Goal: Task Accomplishment & Management: Use online tool/utility

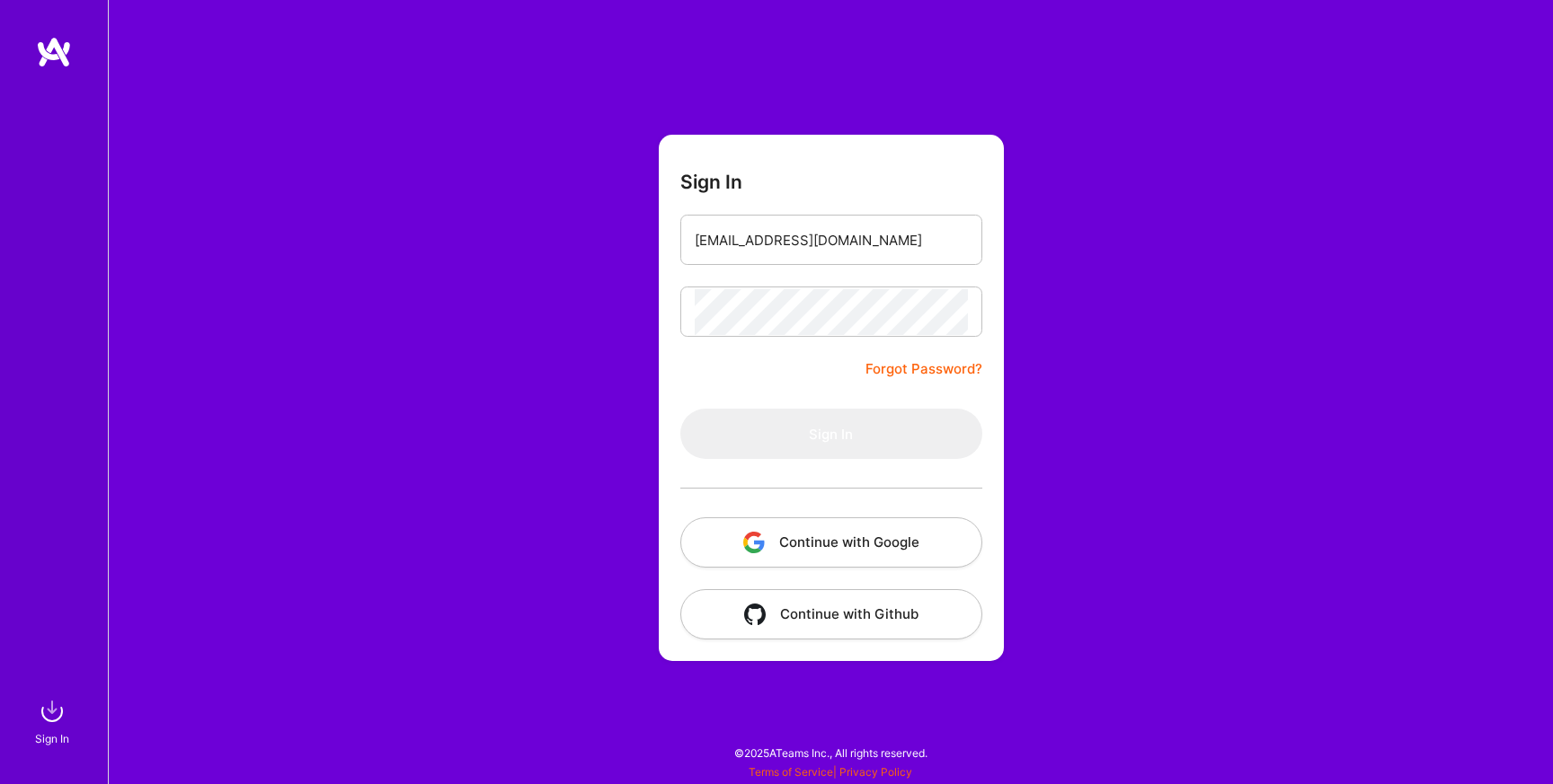
type input "[EMAIL_ADDRESS][DOMAIN_NAME]"
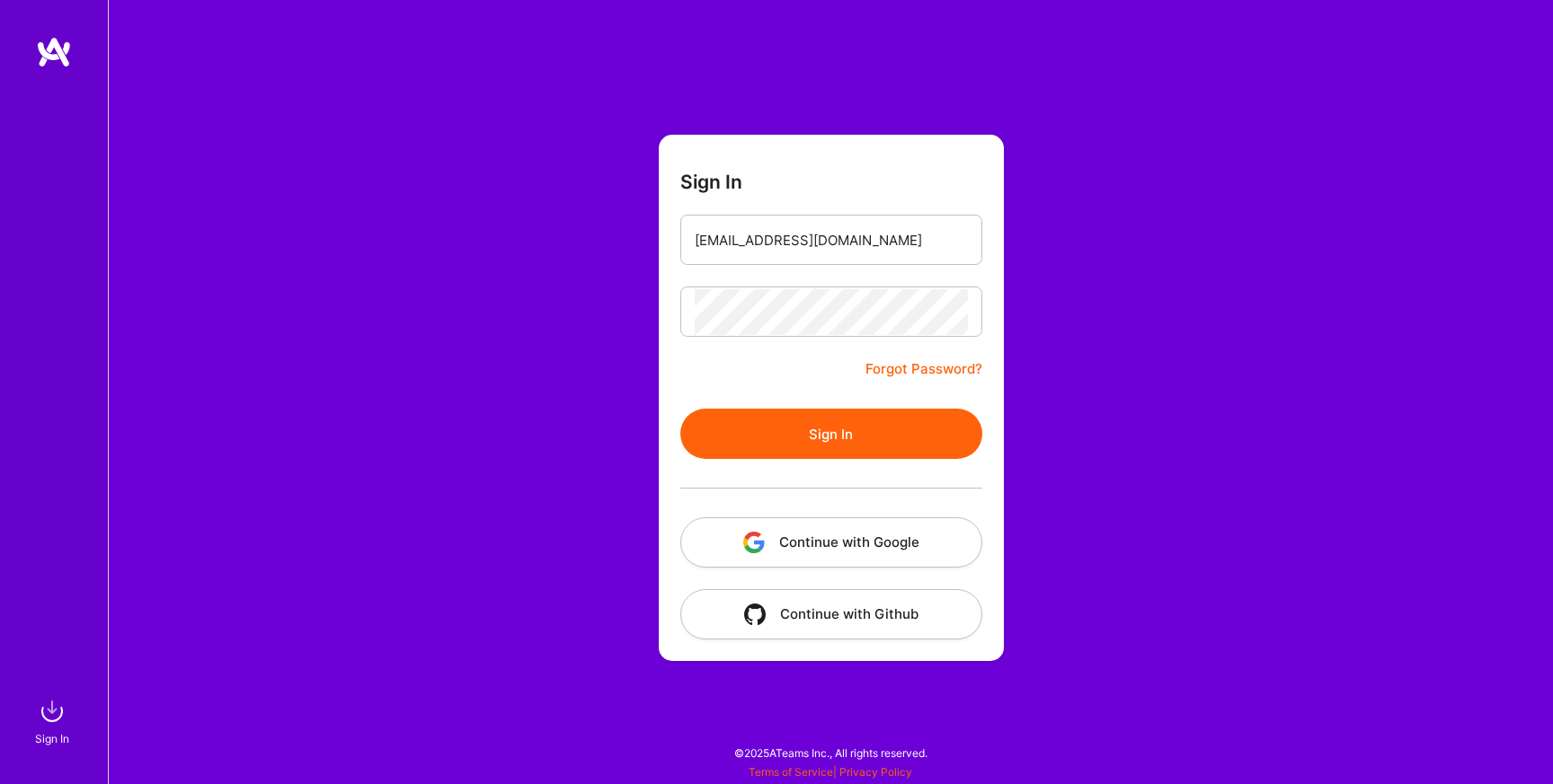
click at [809, 452] on button "Sign In" at bounding box center [831, 433] width 302 height 50
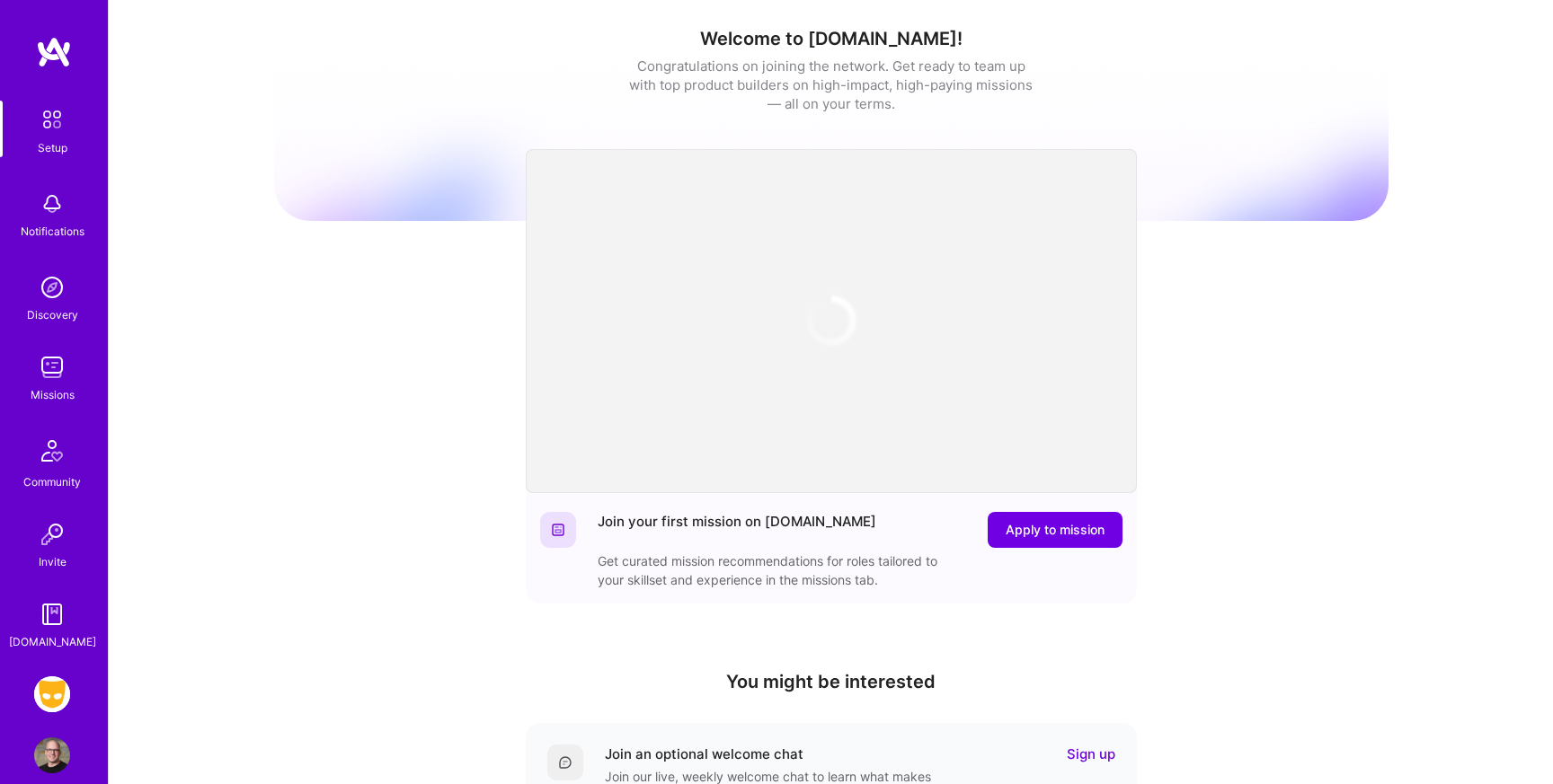
click at [62, 693] on img at bounding box center [53, 694] width 36 height 36
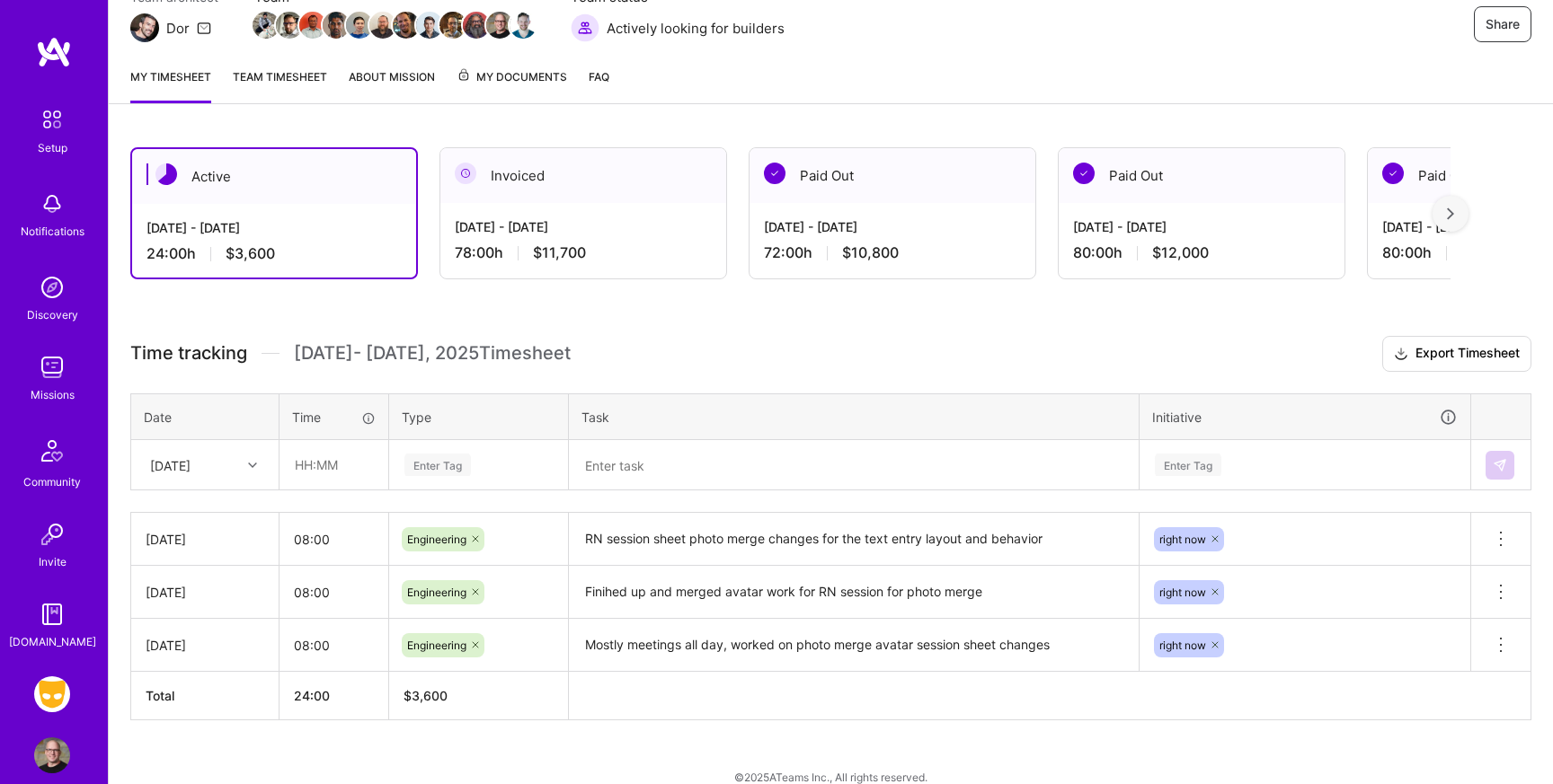
scroll to position [188, 0]
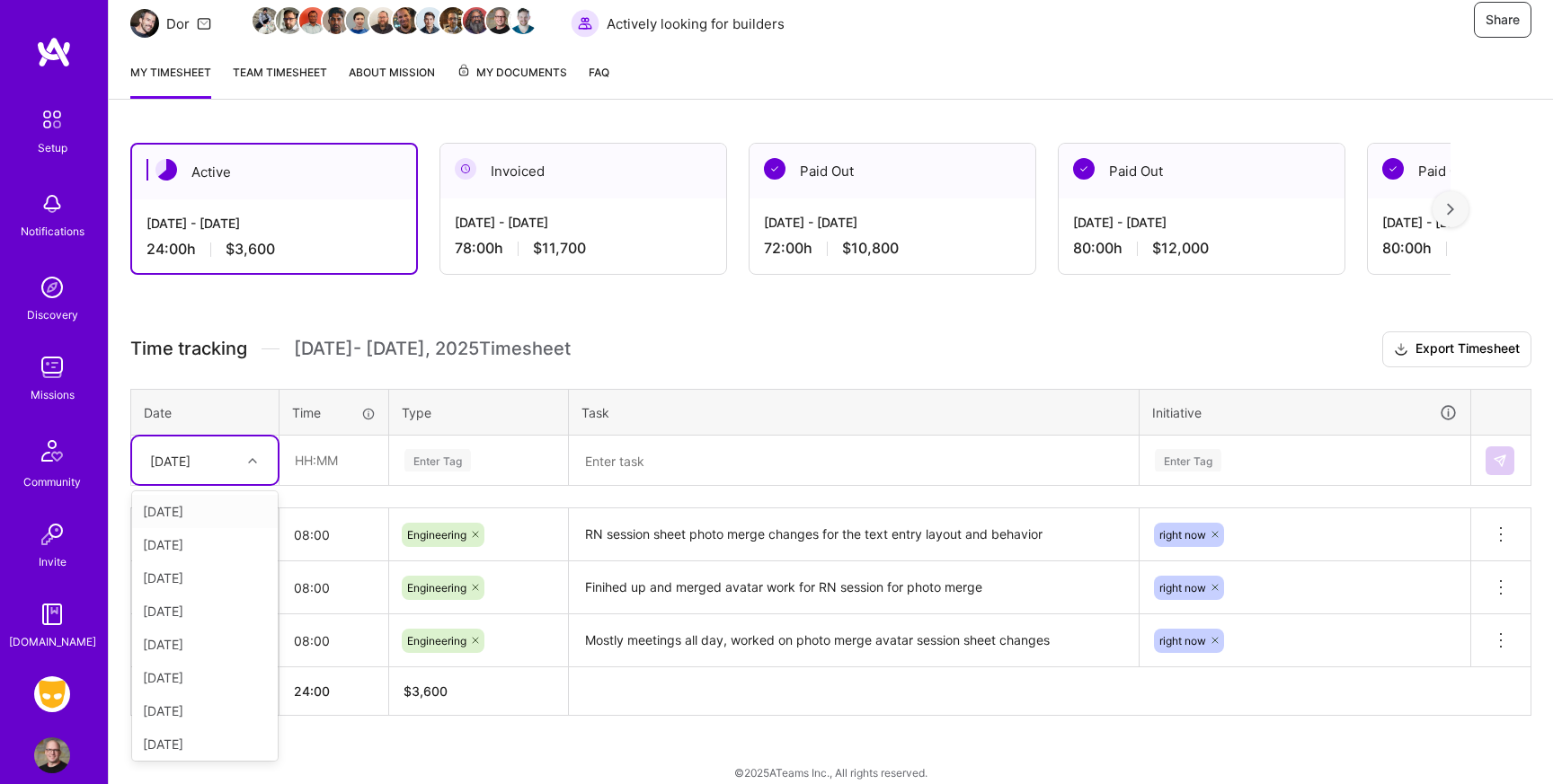
click at [253, 458] on icon at bounding box center [252, 461] width 9 height 9
click at [197, 677] on div "[DATE]" at bounding box center [205, 678] width 145 height 34
click at [348, 472] on input "text" at bounding box center [334, 460] width 107 height 47
type input "08:00"
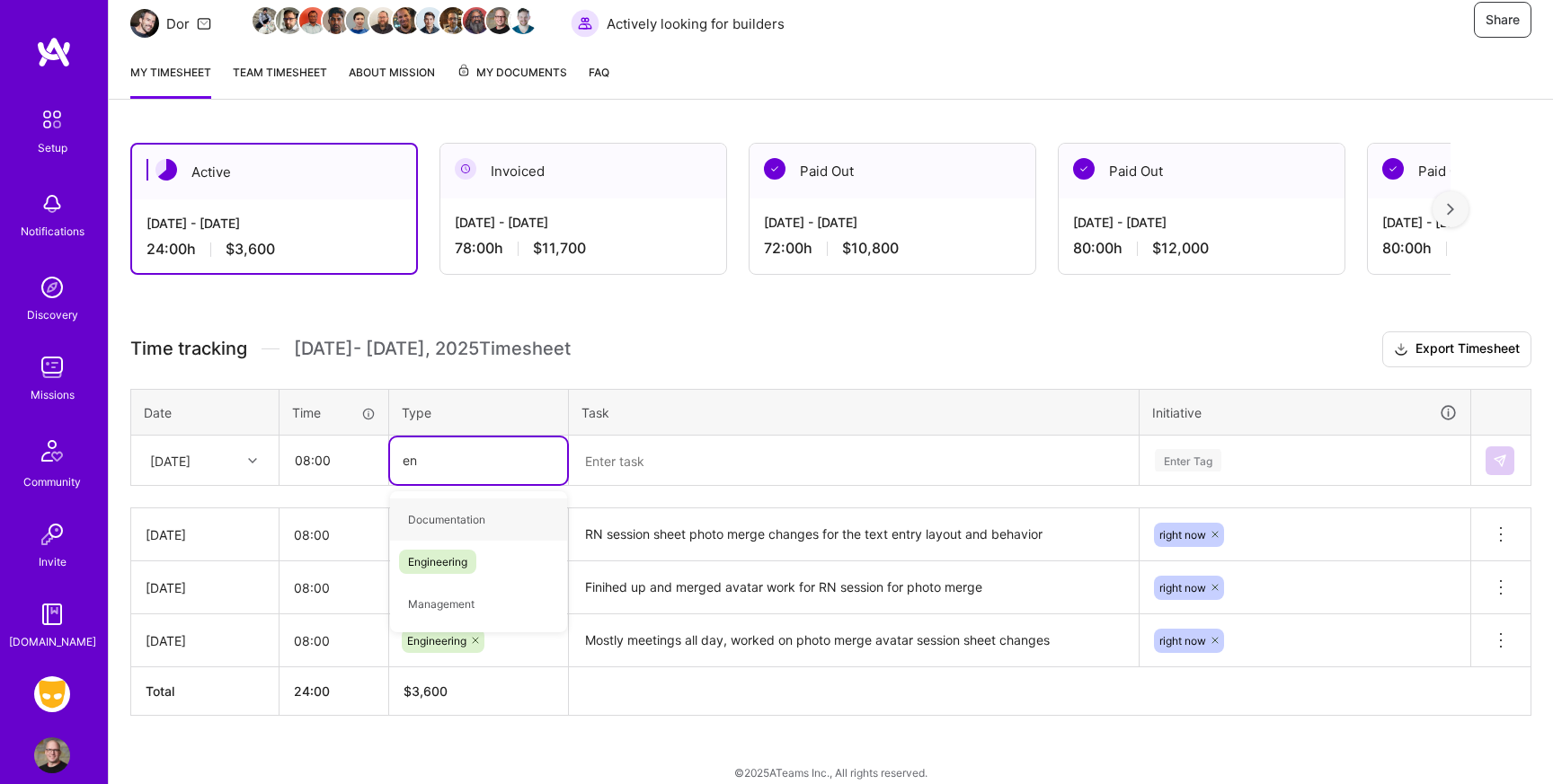
type input "eng"
click at [435, 527] on span "Engineering" at bounding box center [437, 519] width 77 height 24
click at [647, 458] on textarea at bounding box center [854, 460] width 566 height 46
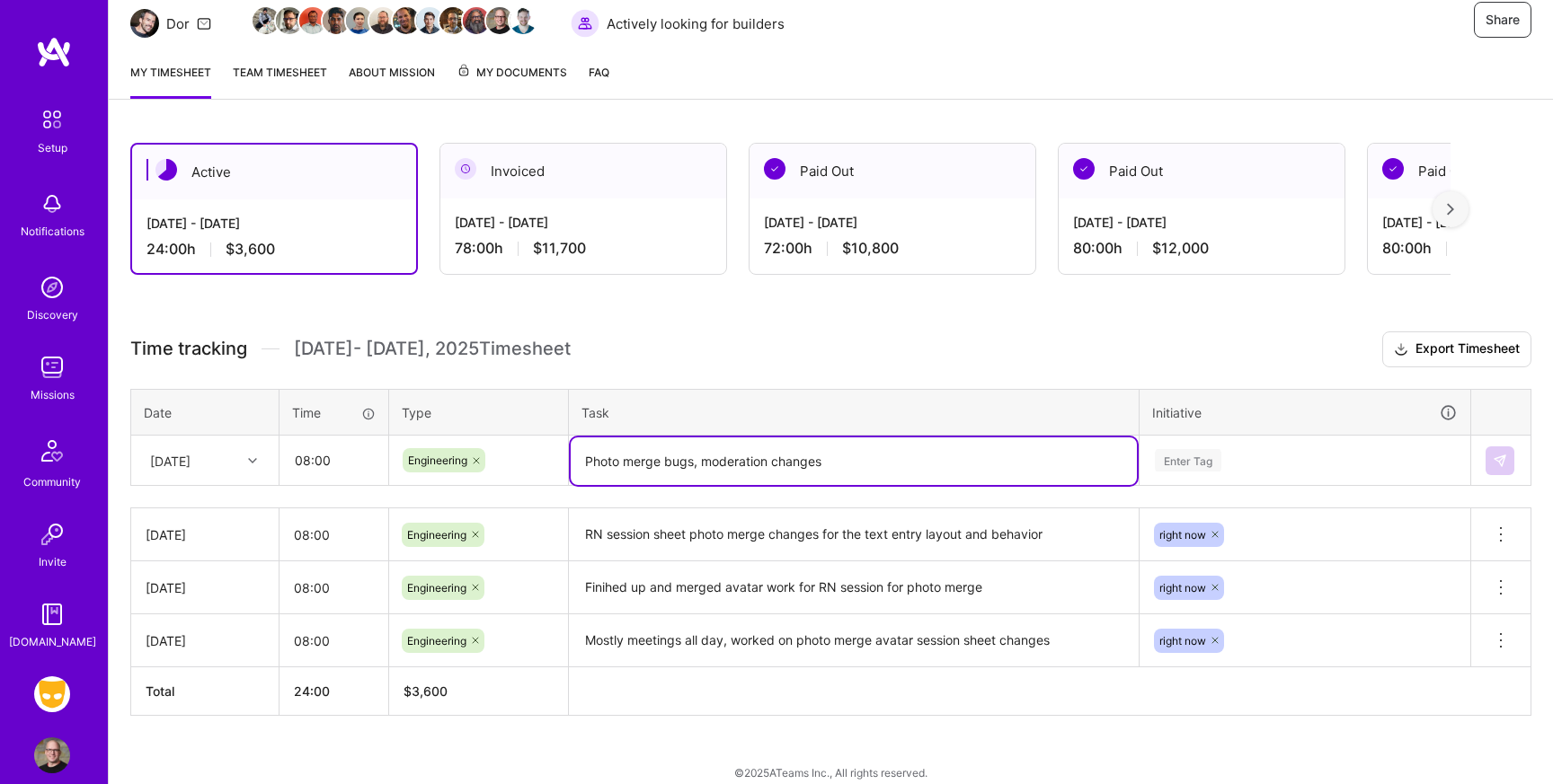
type textarea "Photo merge bugs, moderation changes"
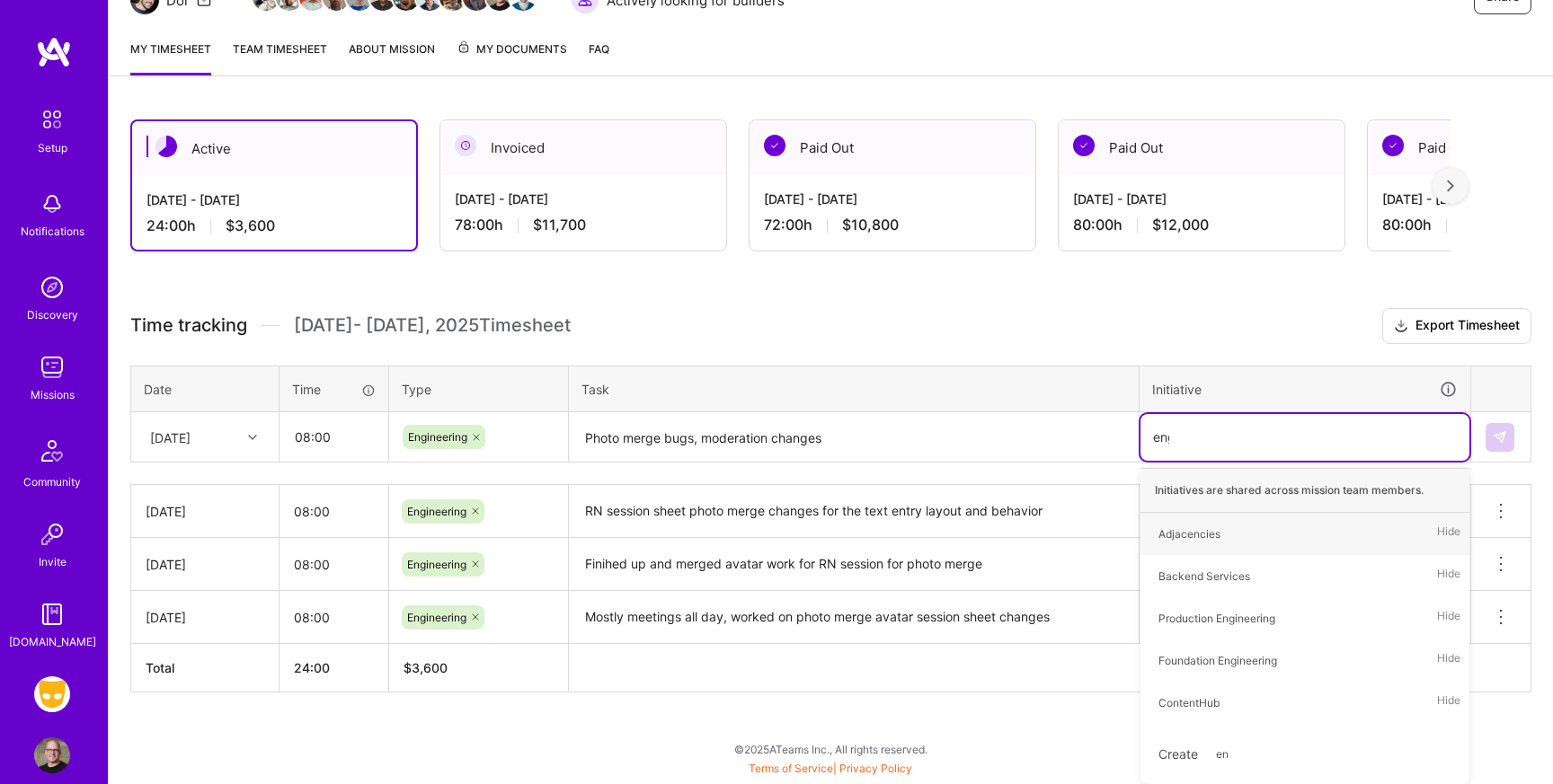
scroll to position [208, 0]
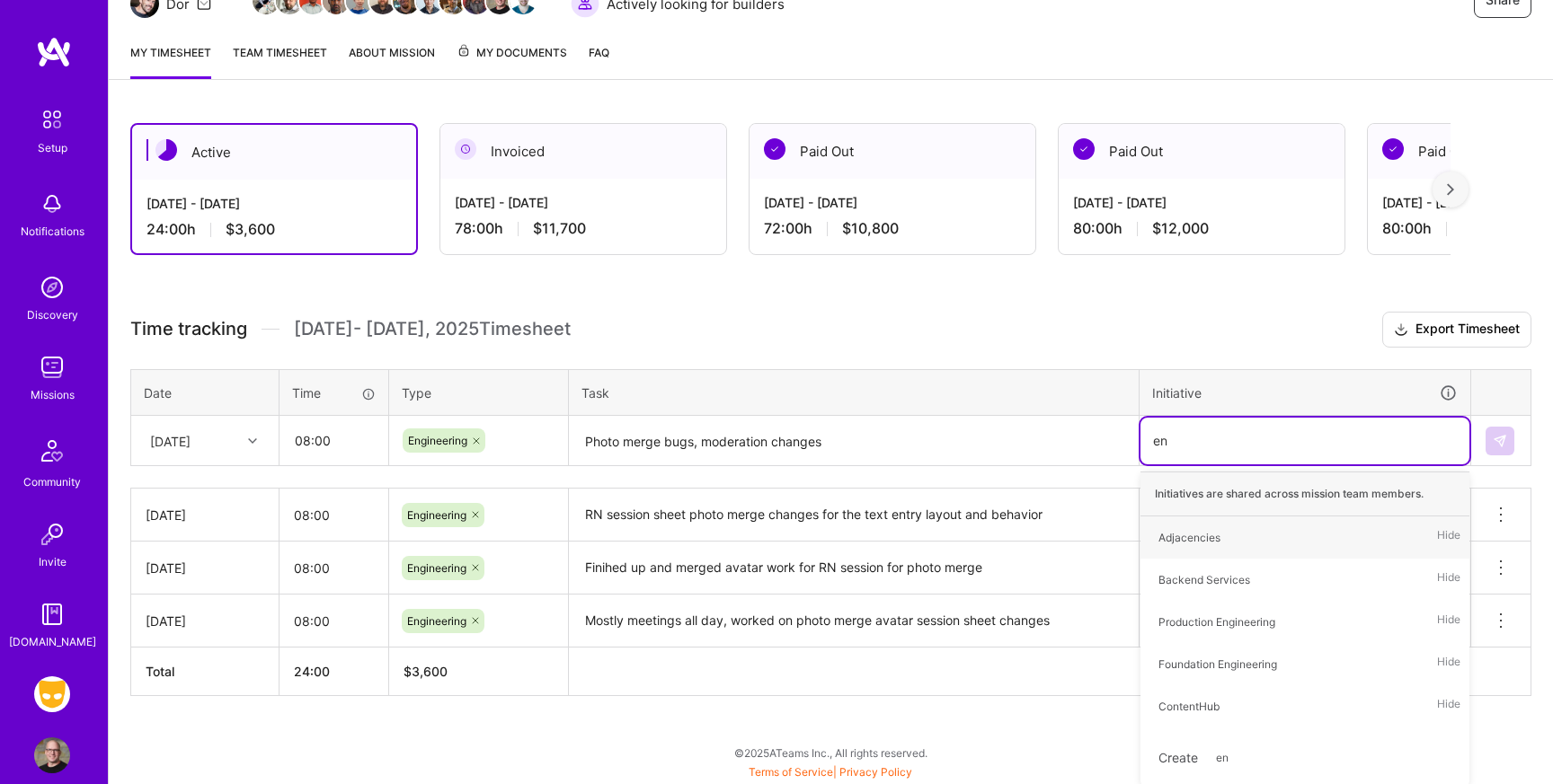
type input "e"
type input "righ"
click at [1196, 538] on div "right now" at bounding box center [1181, 537] width 46 height 19
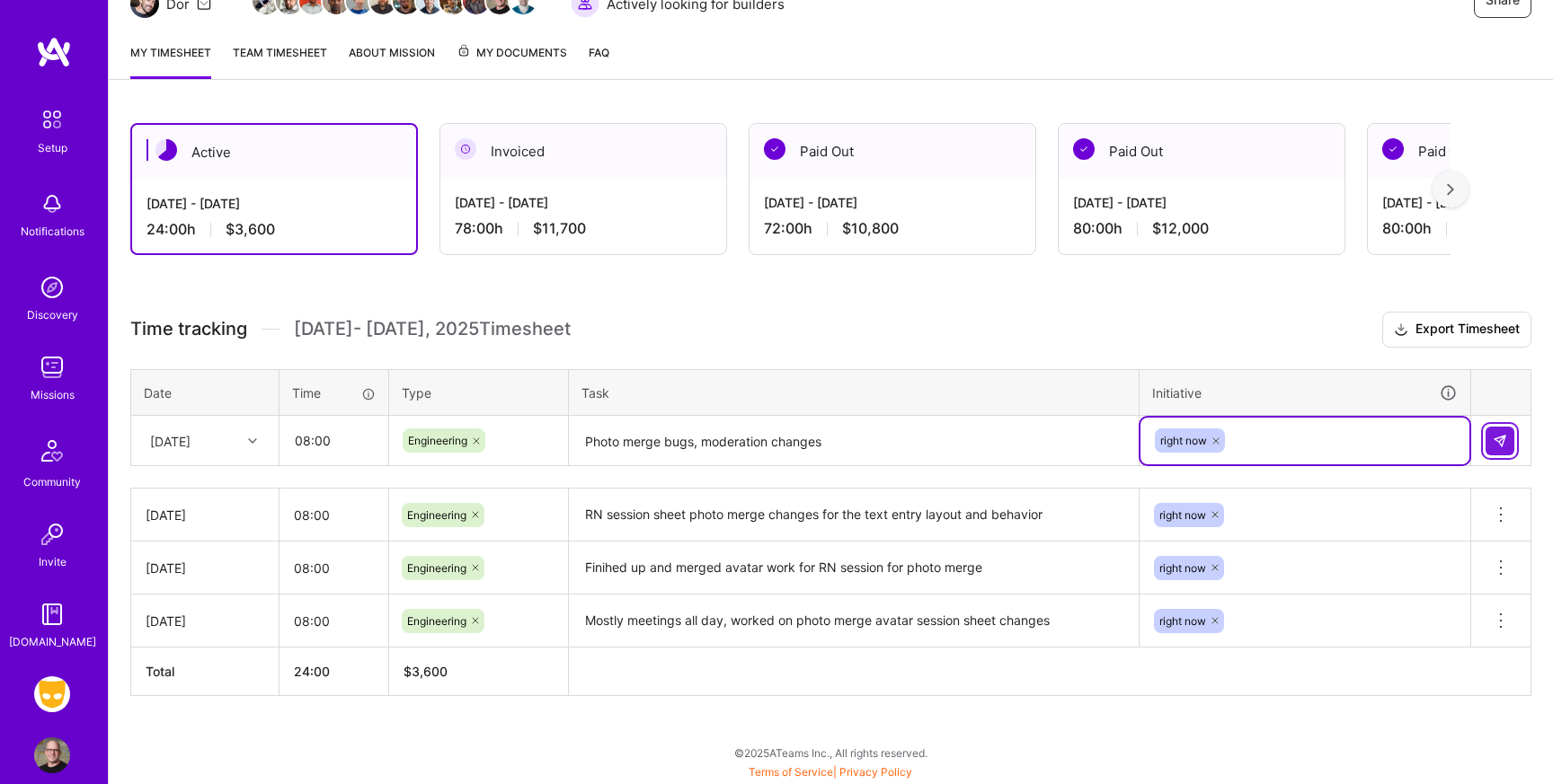
click at [1498, 436] on img at bounding box center [1499, 441] width 15 height 15
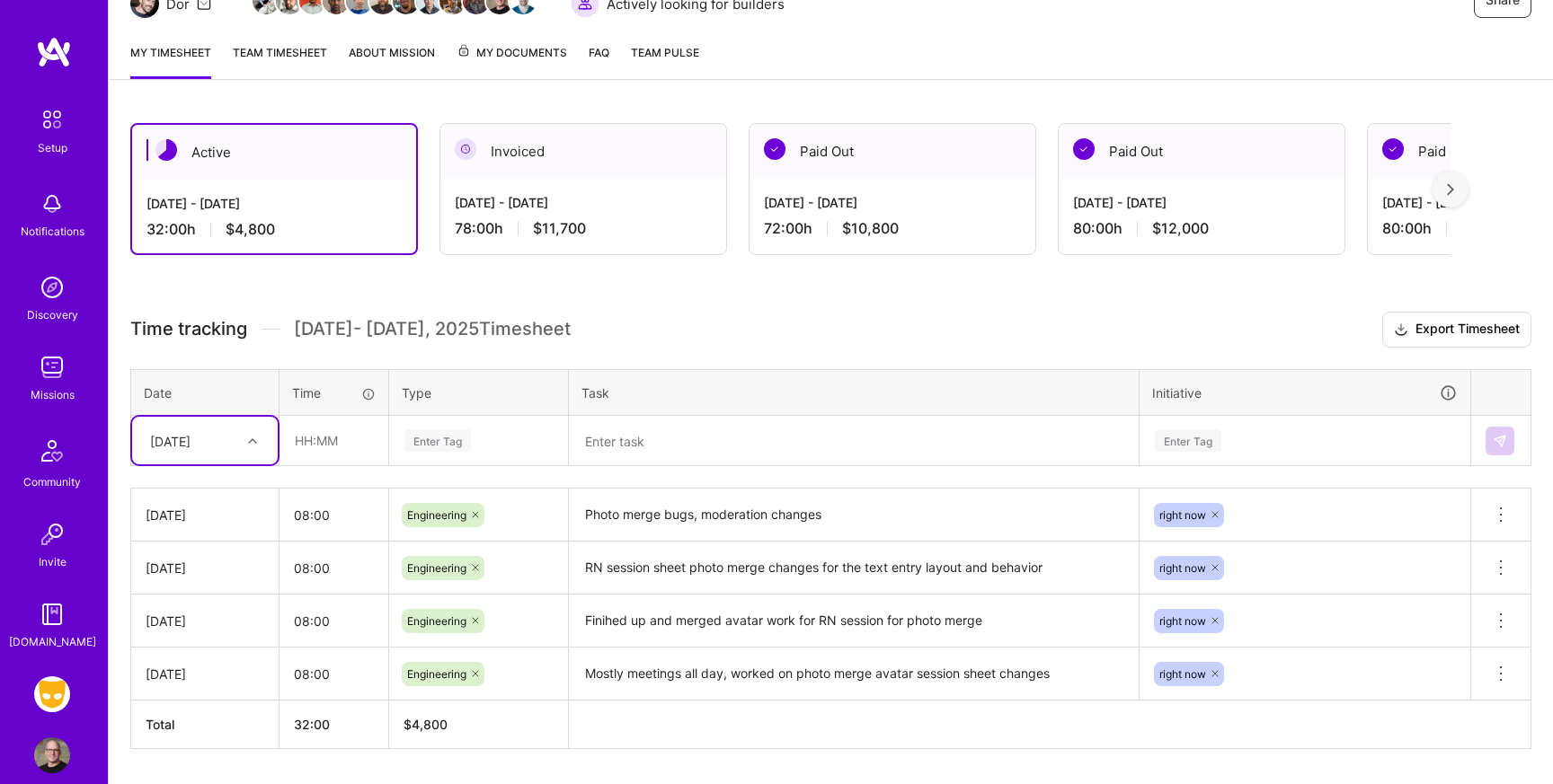
click at [191, 436] on div "[DATE]" at bounding box center [170, 440] width 41 height 19
click at [186, 661] on div "[DATE]" at bounding box center [205, 658] width 145 height 34
click at [352, 442] on input "text" at bounding box center [334, 440] width 107 height 47
type input "08:00"
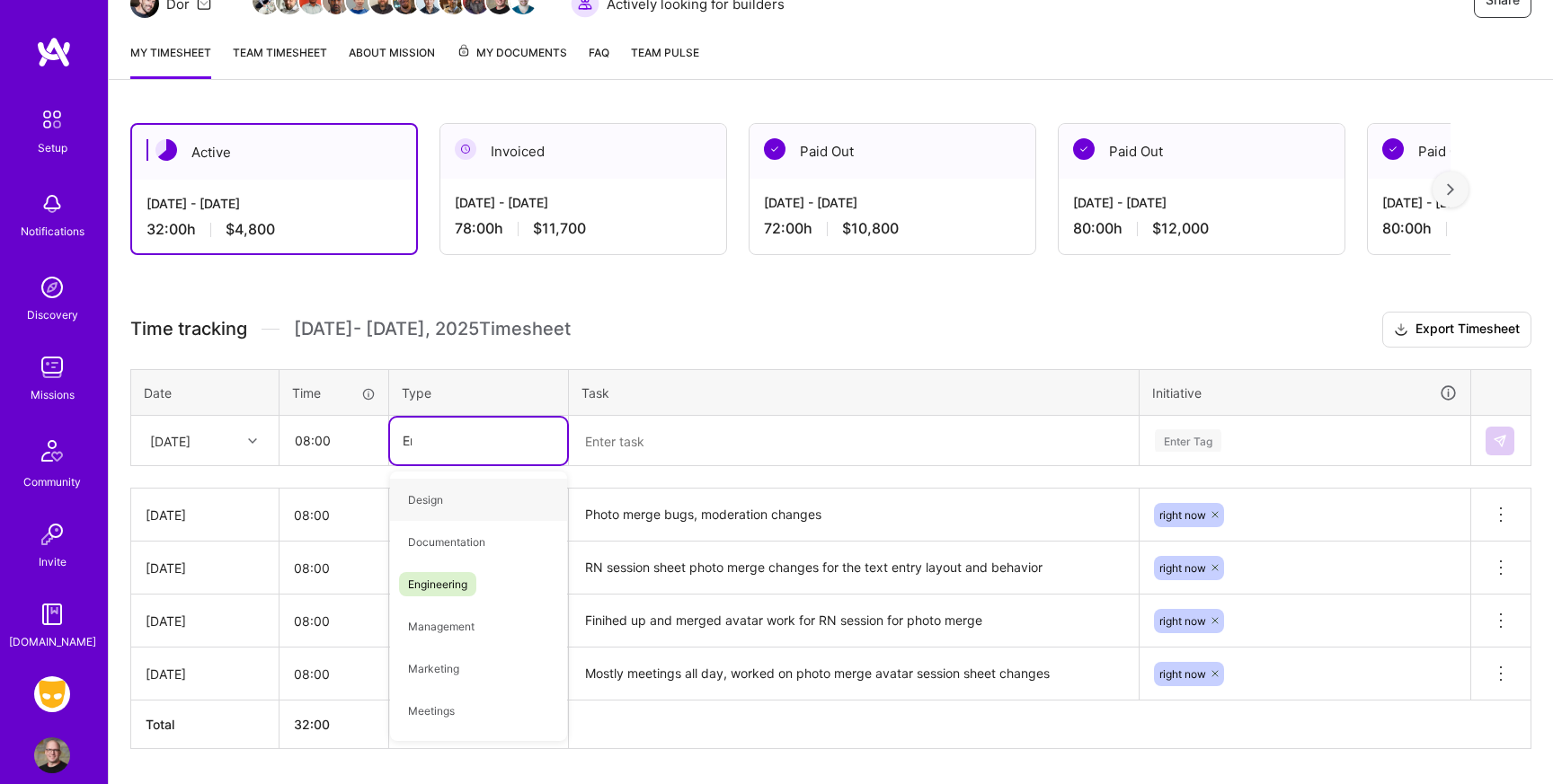
type input "Eng"
click at [434, 498] on span "Engineering" at bounding box center [437, 500] width 77 height 24
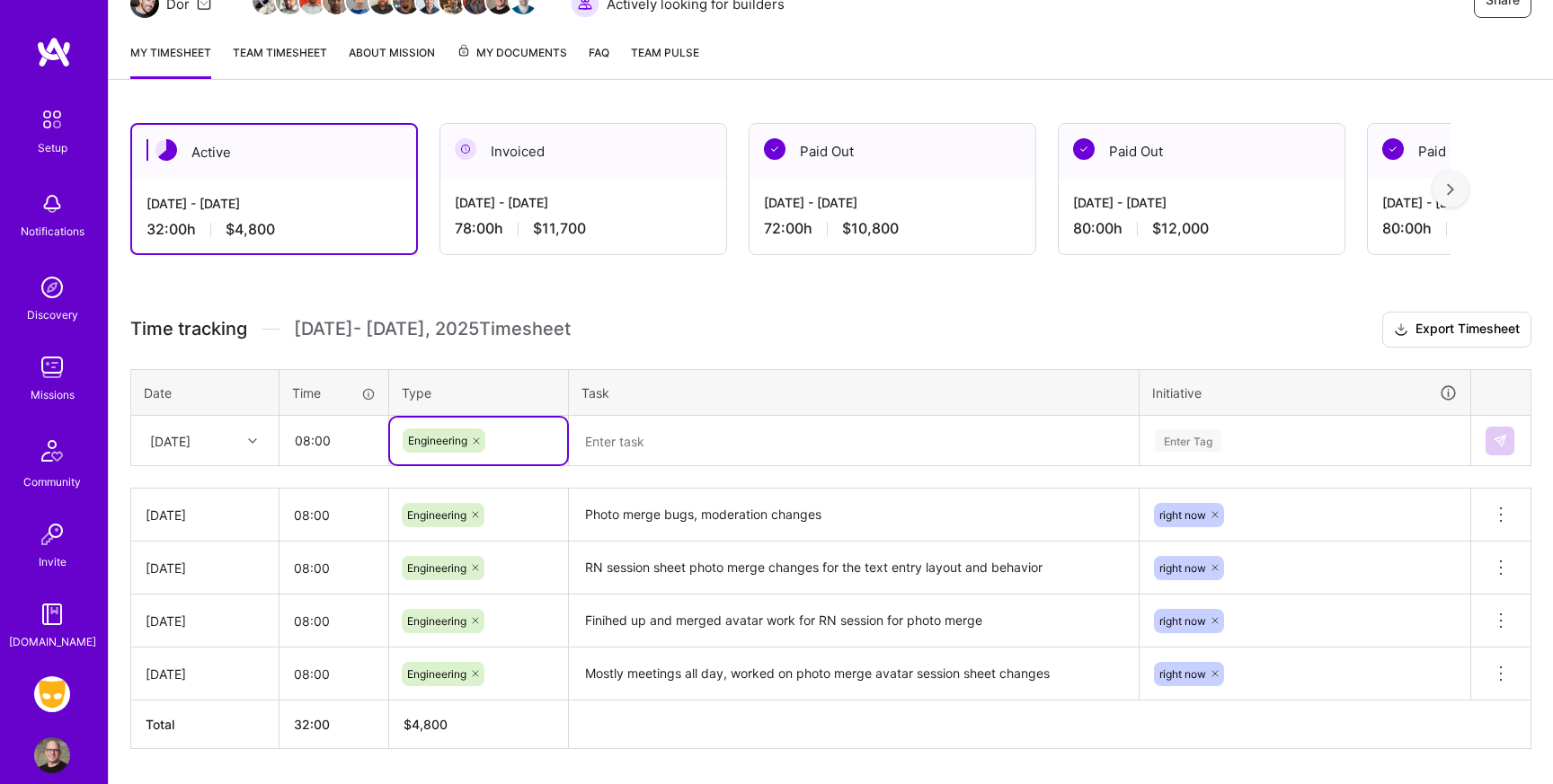
click at [634, 444] on textarea at bounding box center [854, 441] width 566 height 47
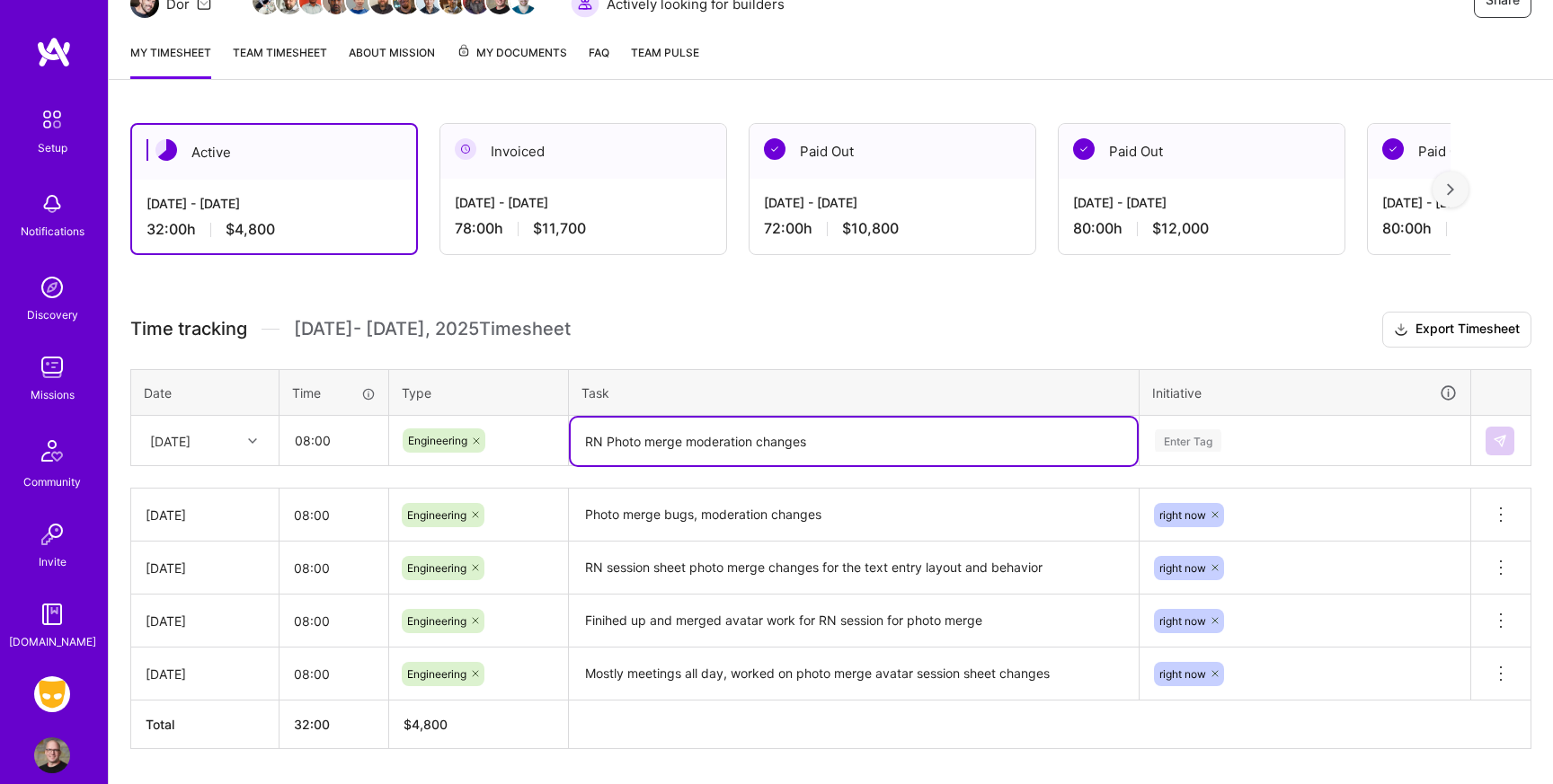
type textarea "RN Photo merge moderation changes"
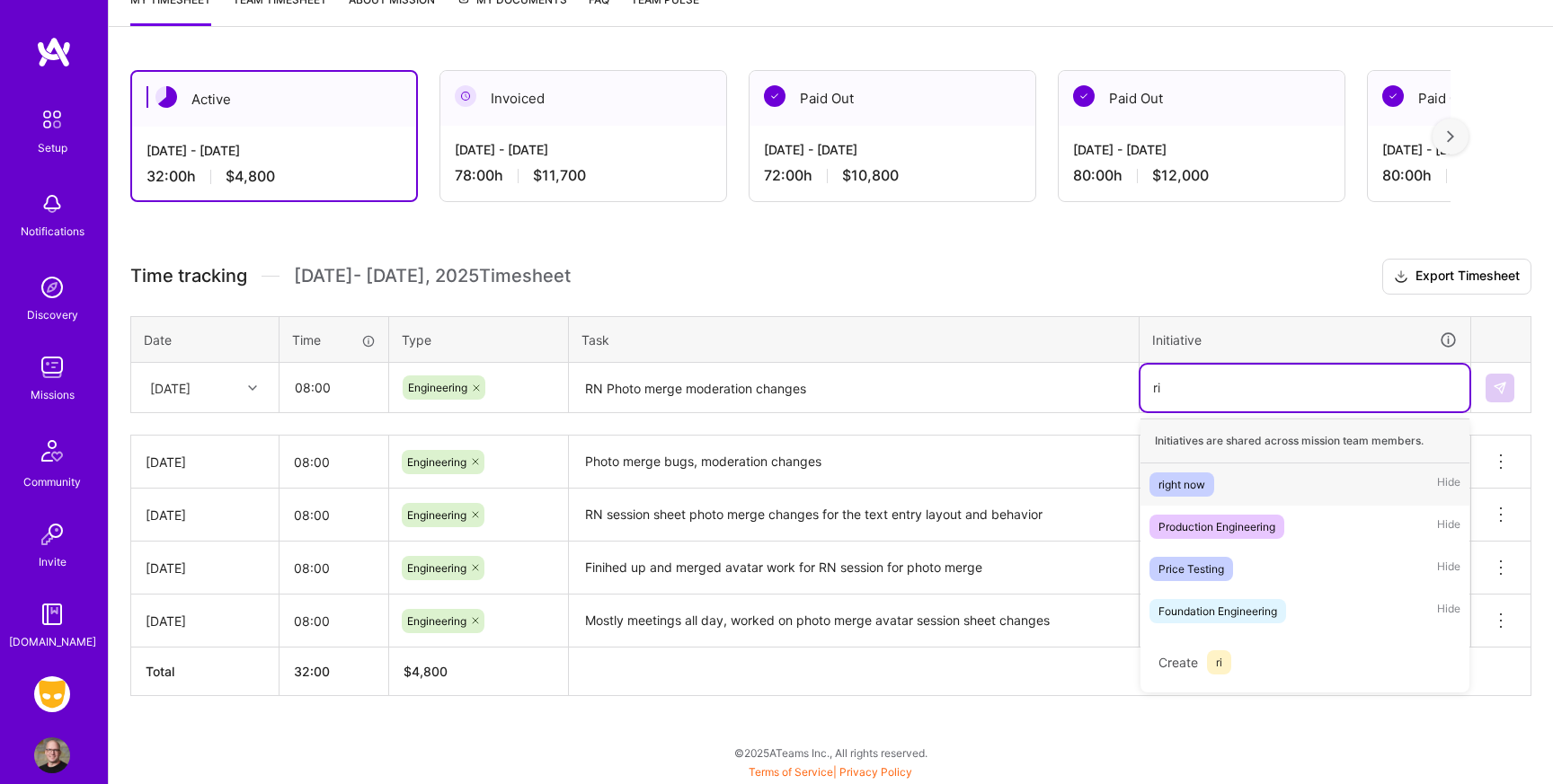
scroll to position [260, 0]
type input "righ"
click at [1202, 474] on span "right now" at bounding box center [1181, 485] width 64 height 24
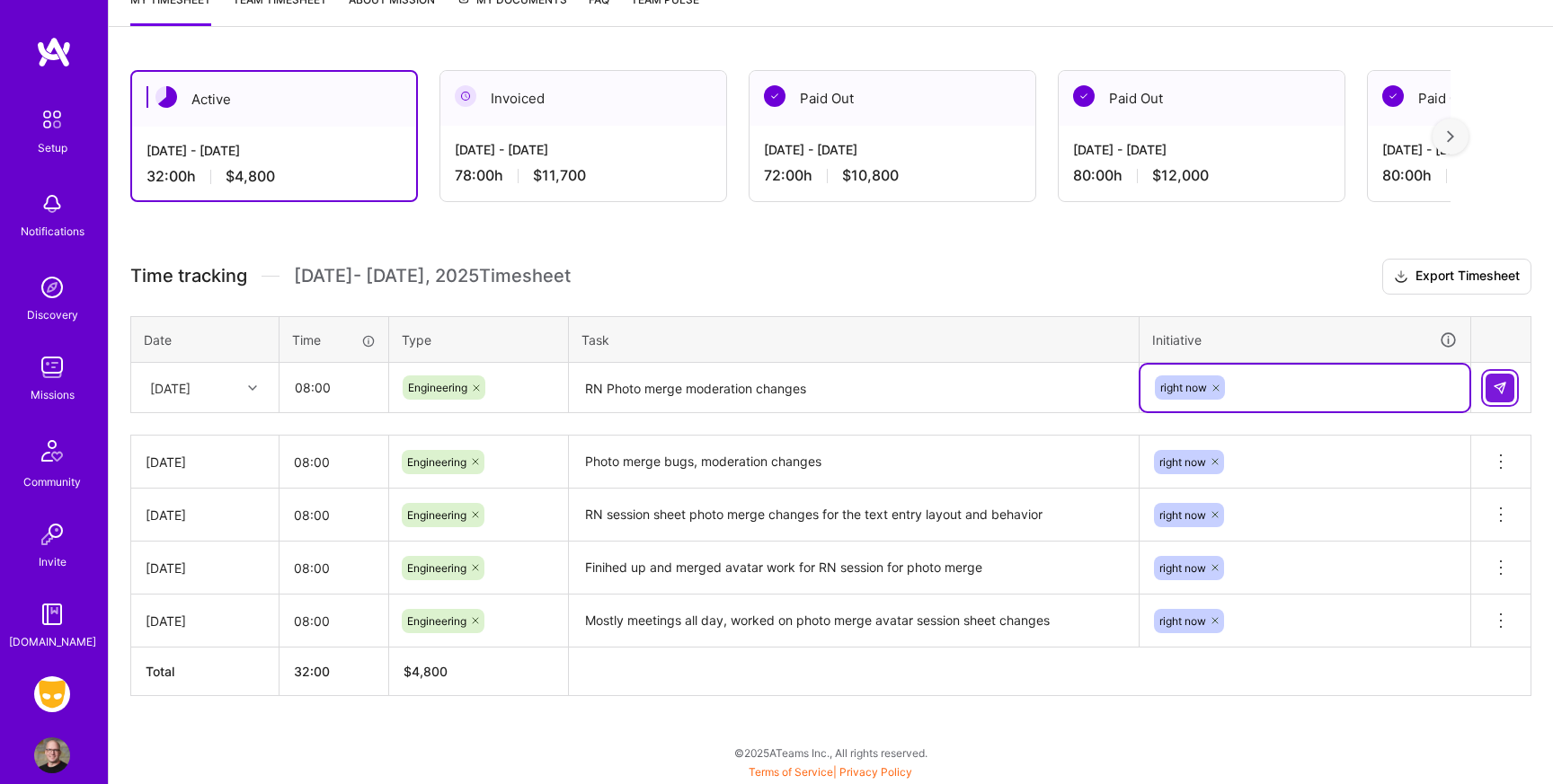
click at [1506, 387] on img at bounding box center [1499, 388] width 15 height 15
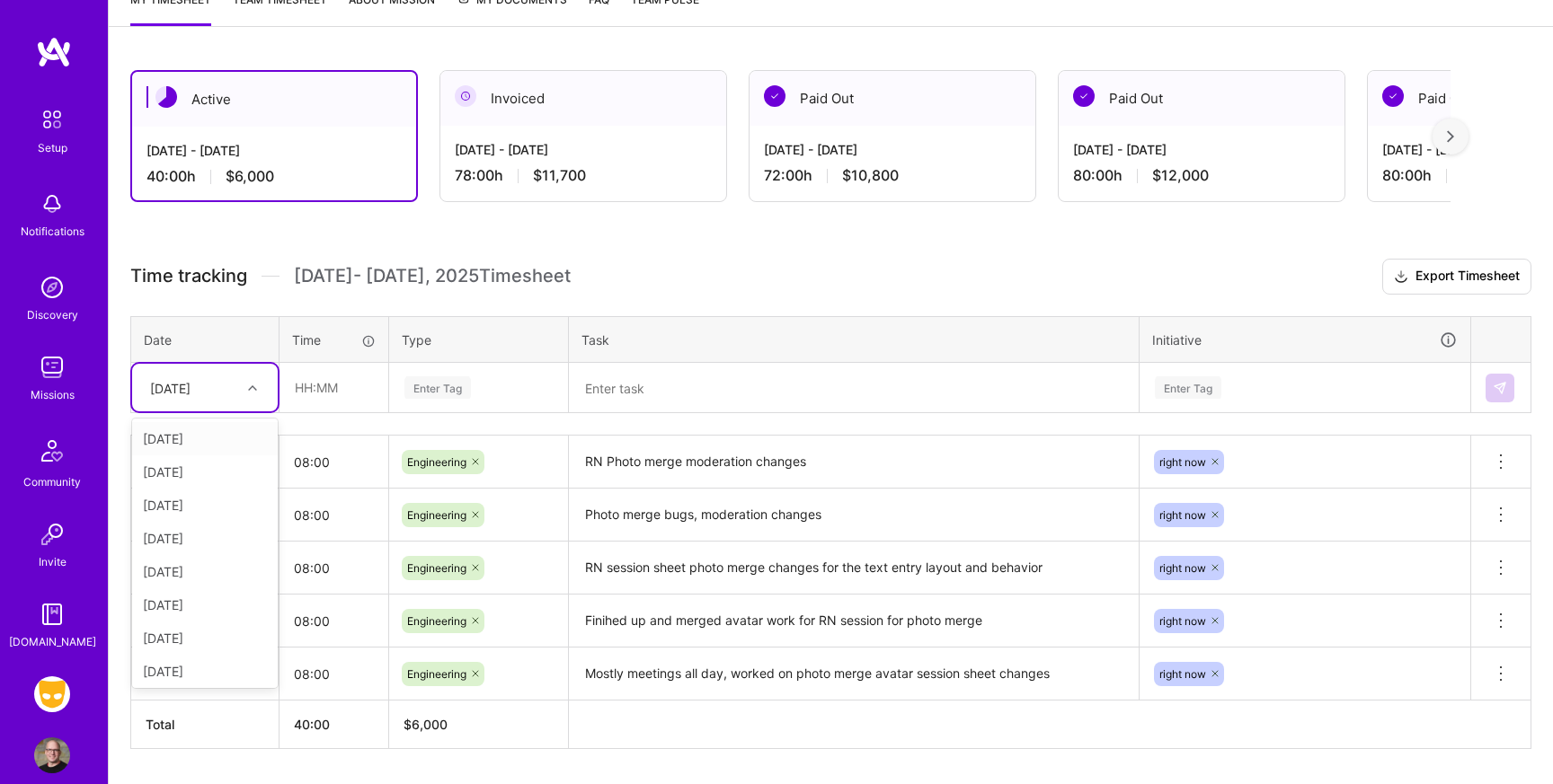
click at [246, 384] on div at bounding box center [254, 388] width 28 height 24
click at [204, 642] on div "[DATE]" at bounding box center [205, 638] width 145 height 34
click at [353, 390] on input "text" at bounding box center [334, 387] width 107 height 47
type input "08:00"
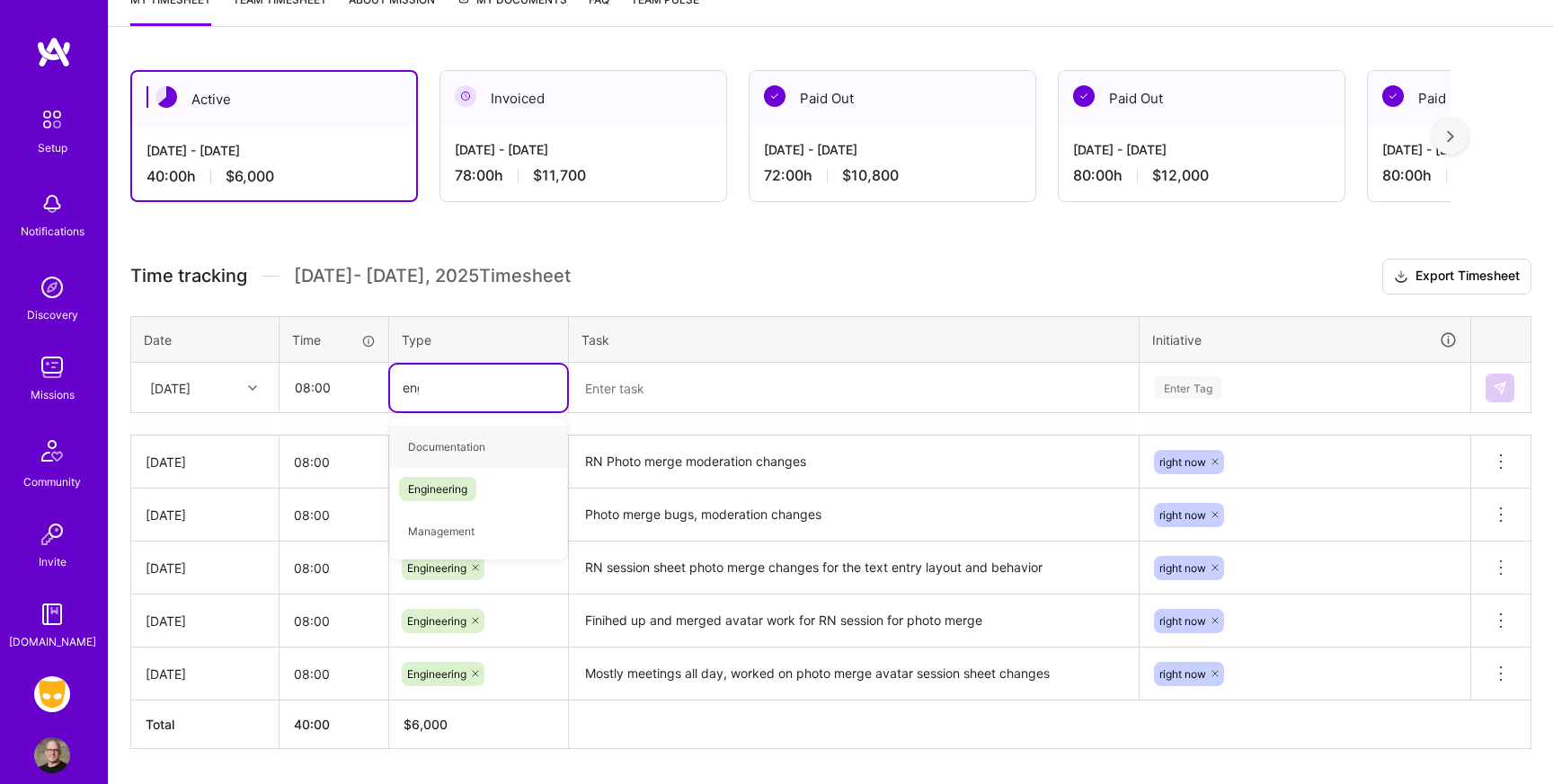
type input "engin"
click at [433, 449] on span "Engineering" at bounding box center [437, 446] width 77 height 24
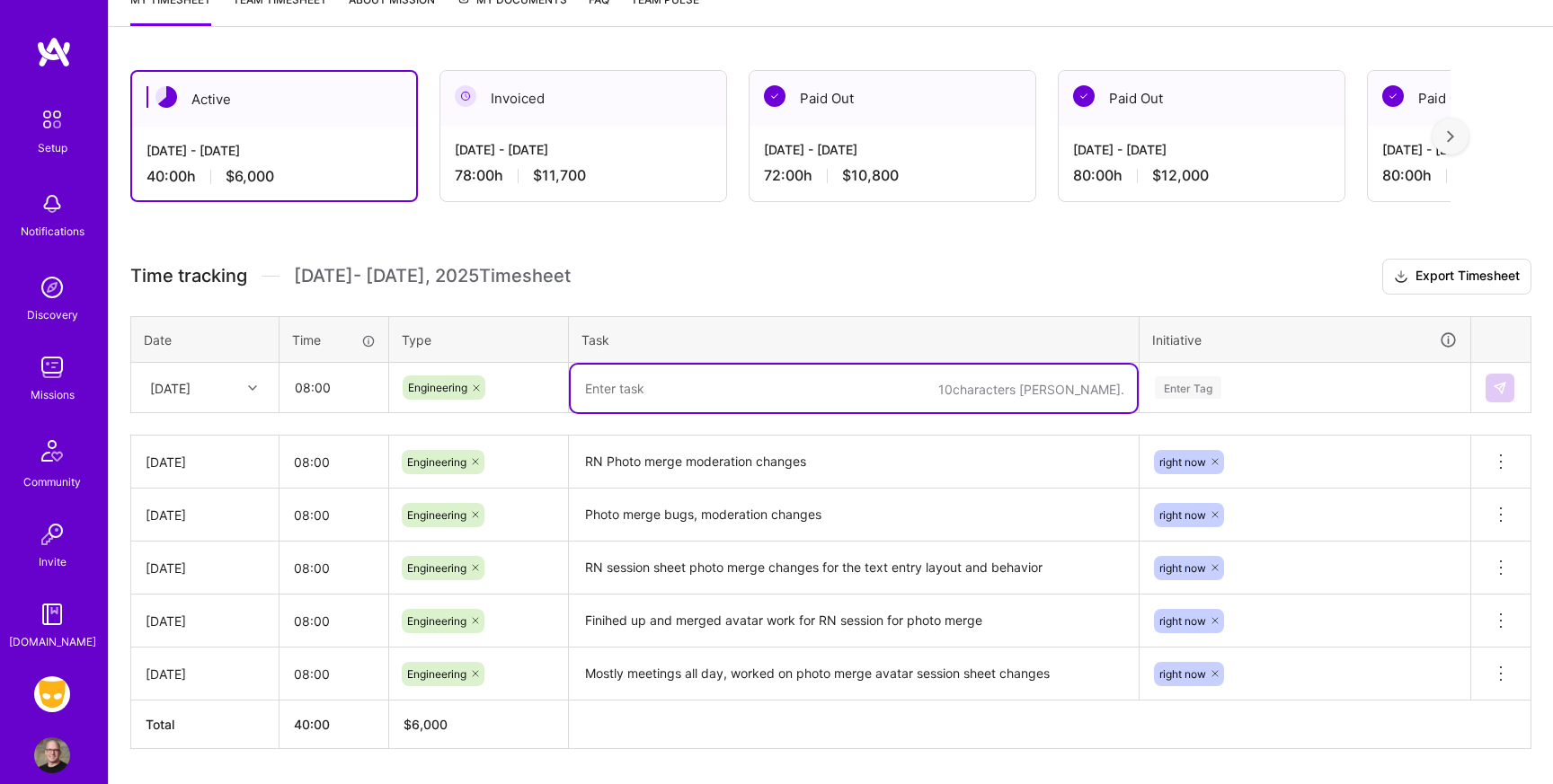
click at [639, 397] on textarea at bounding box center [854, 388] width 566 height 47
click at [837, 391] on textarea "Figma review for photo merge phase 1, ANon research" at bounding box center [854, 388] width 566 height 47
type textarea "Figma review for photo merge phase 1, Anon research"
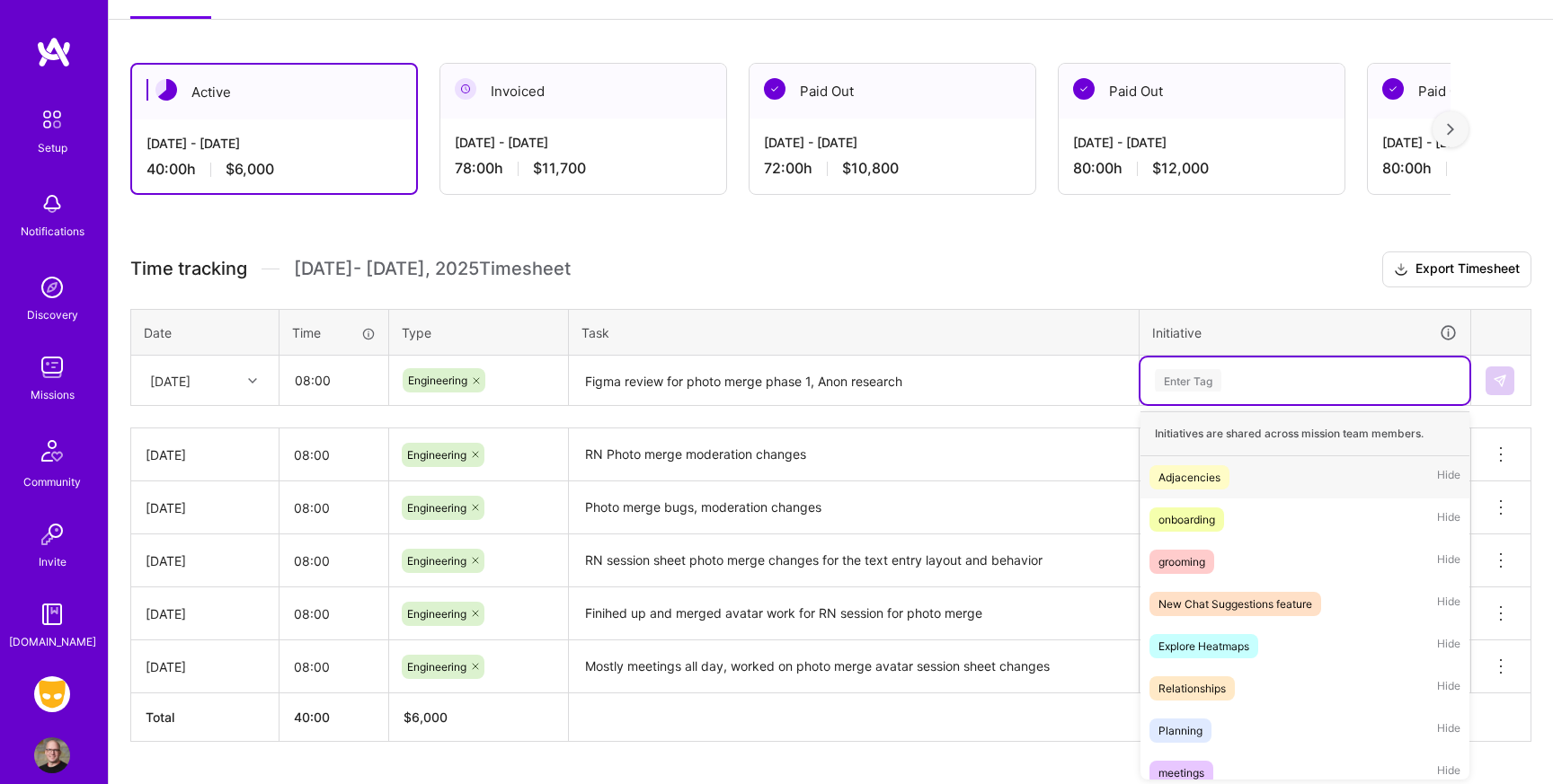
click at [1167, 381] on div "Enter Tag" at bounding box center [1187, 380] width 66 height 28
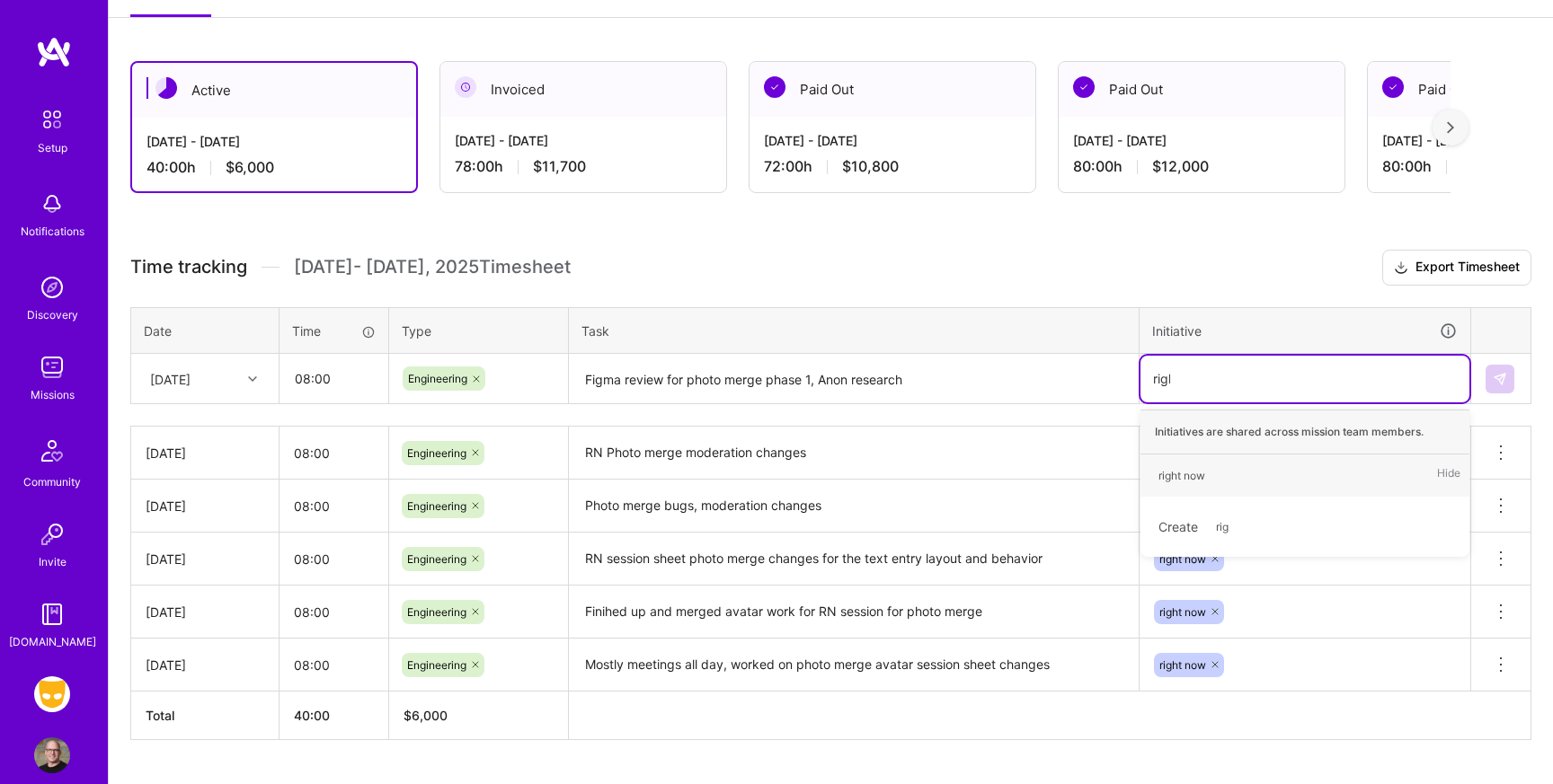
type input "right"
click at [1205, 474] on div "right now" at bounding box center [1181, 475] width 46 height 19
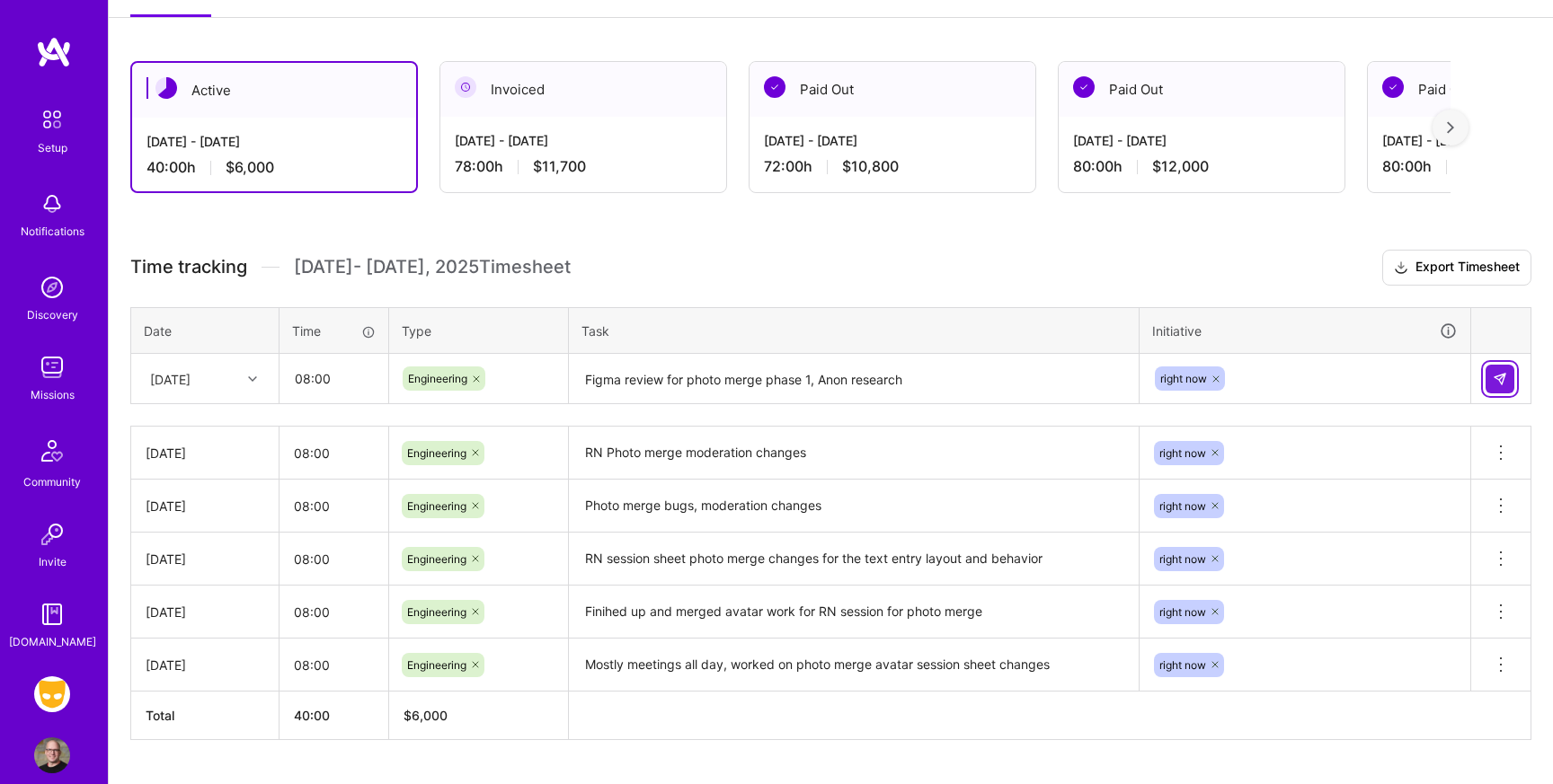
click at [1502, 380] on img at bounding box center [1499, 379] width 15 height 15
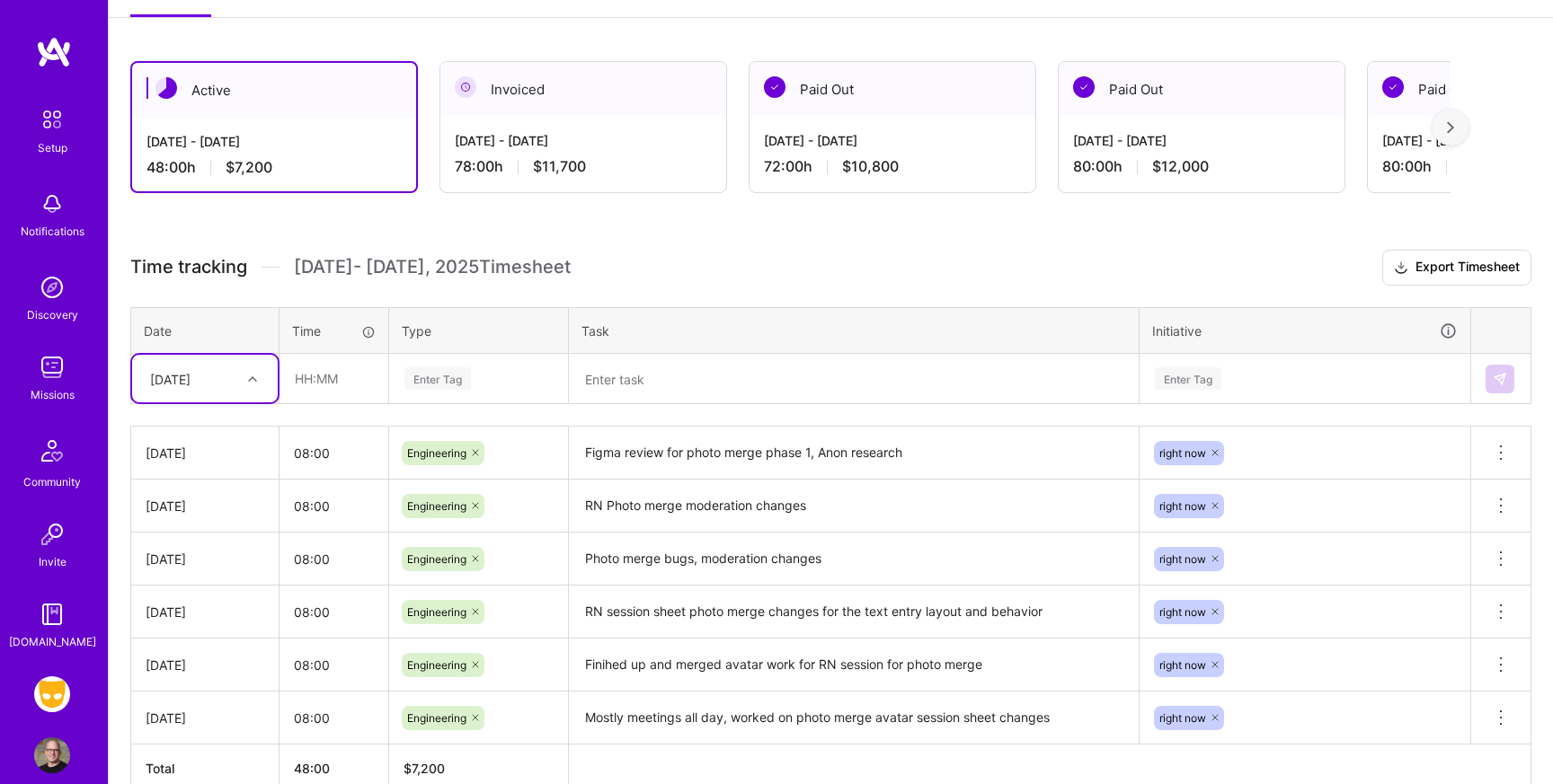
click at [249, 382] on icon at bounding box center [252, 379] width 9 height 9
click at [208, 662] on div "[DATE]" at bounding box center [205, 662] width 145 height 34
click at [362, 373] on input "text" at bounding box center [334, 378] width 107 height 47
type input "08:00"
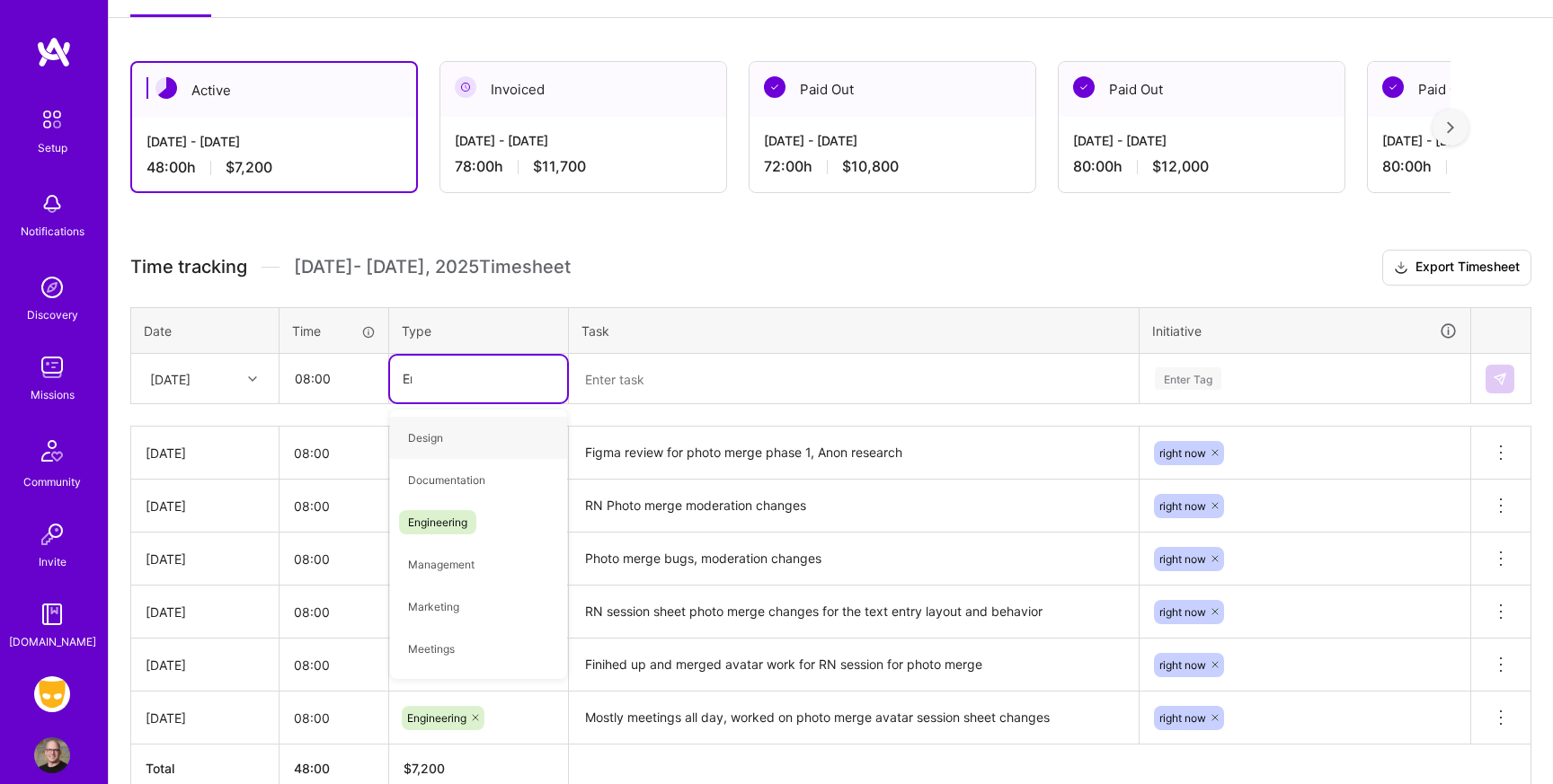
type input "Eng"
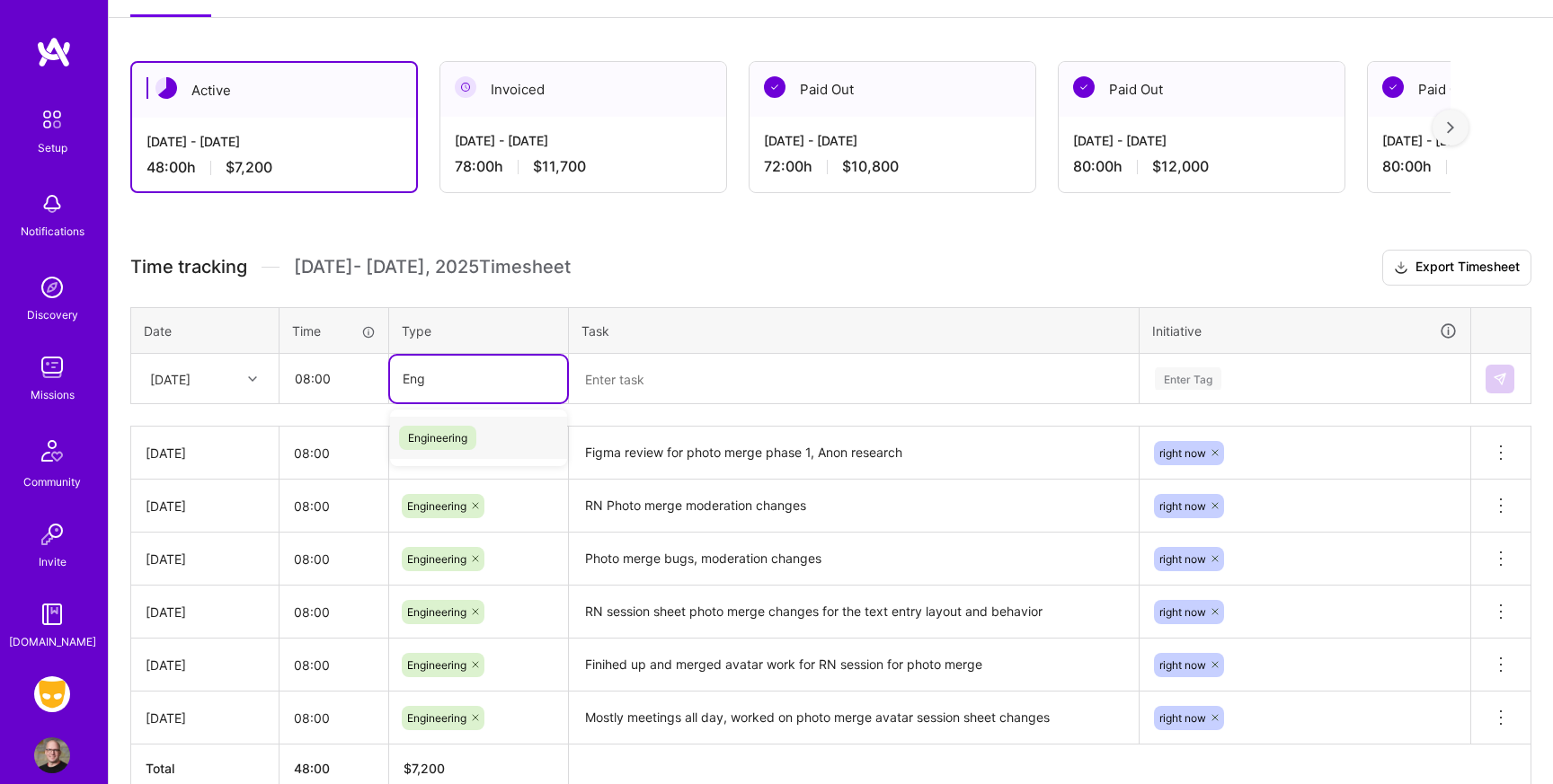
click at [427, 442] on span "Engineering" at bounding box center [437, 437] width 77 height 24
click at [623, 377] on textarea at bounding box center [854, 379] width 566 height 47
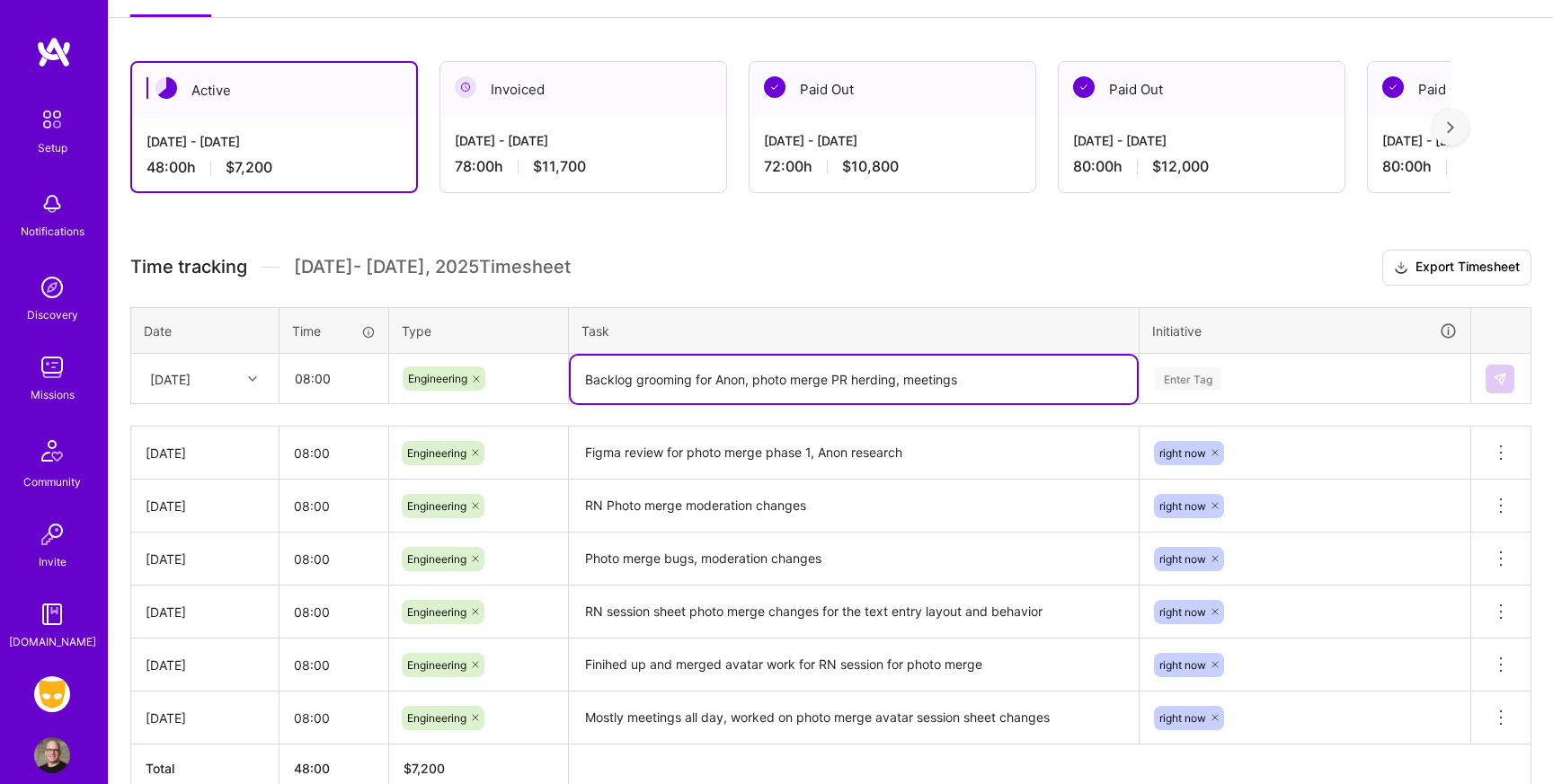
type textarea "Backlog grooming for Anon, photo merge PR herding, meetings"
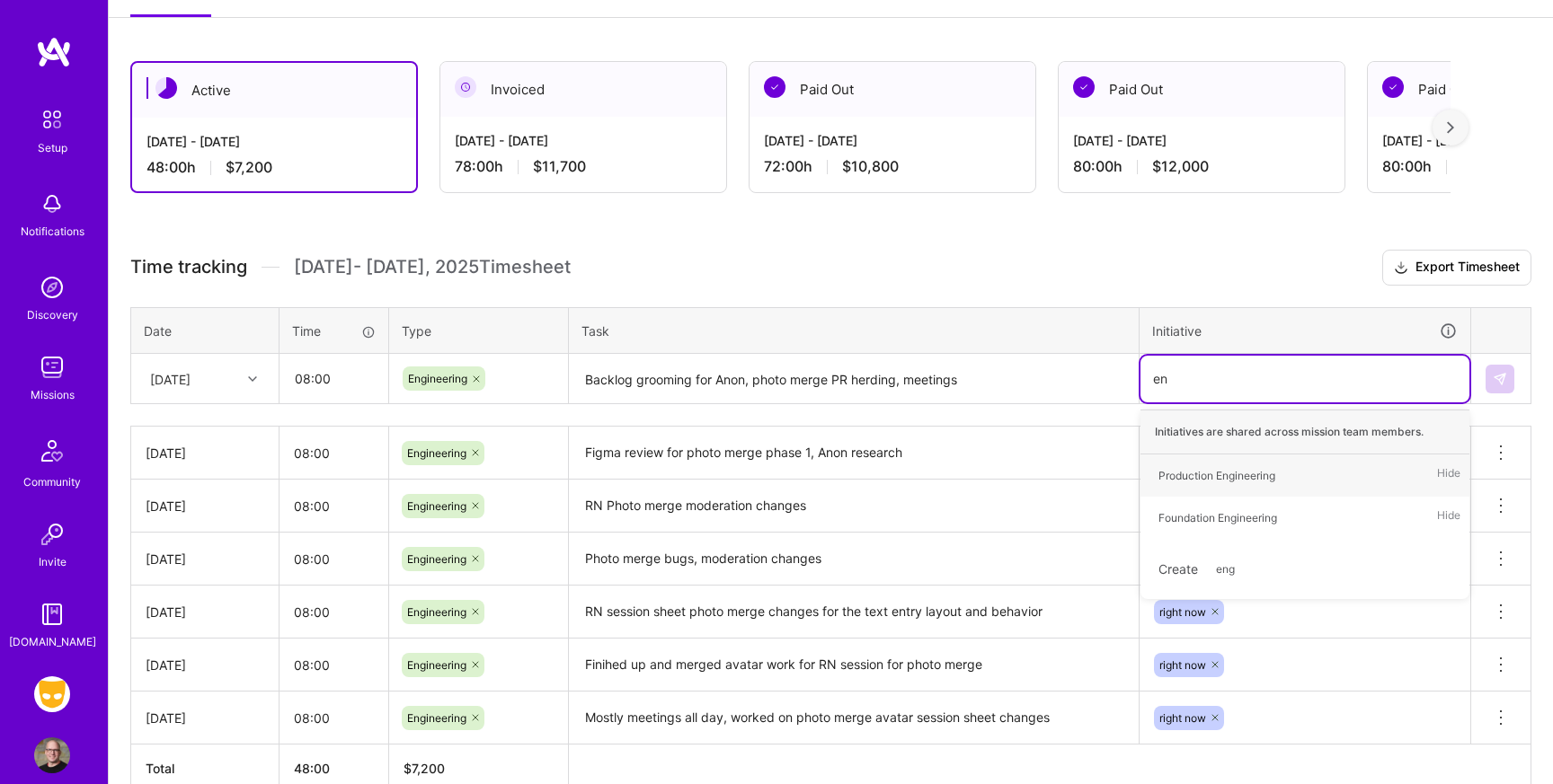
type input "e"
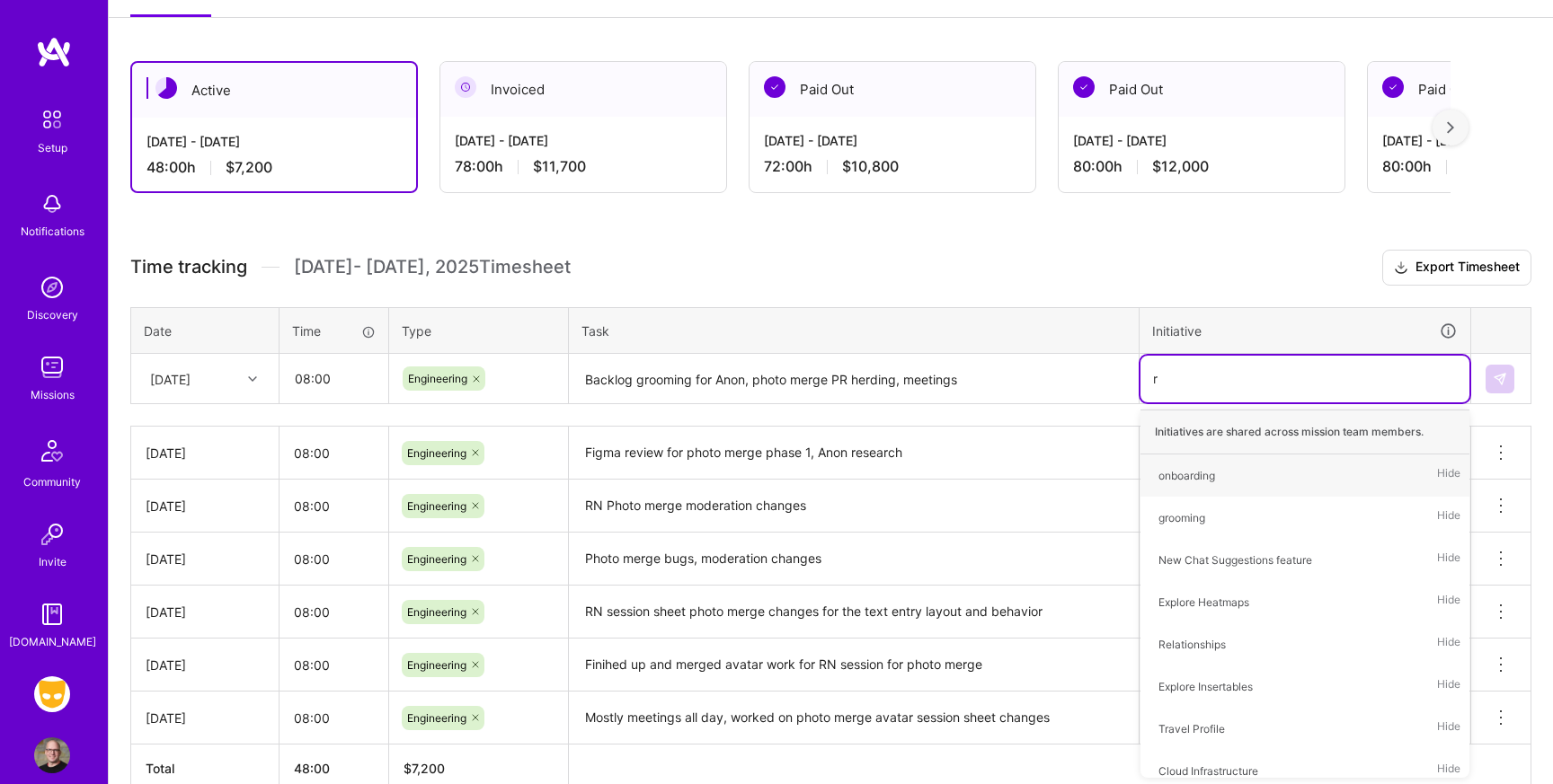
type input "ri"
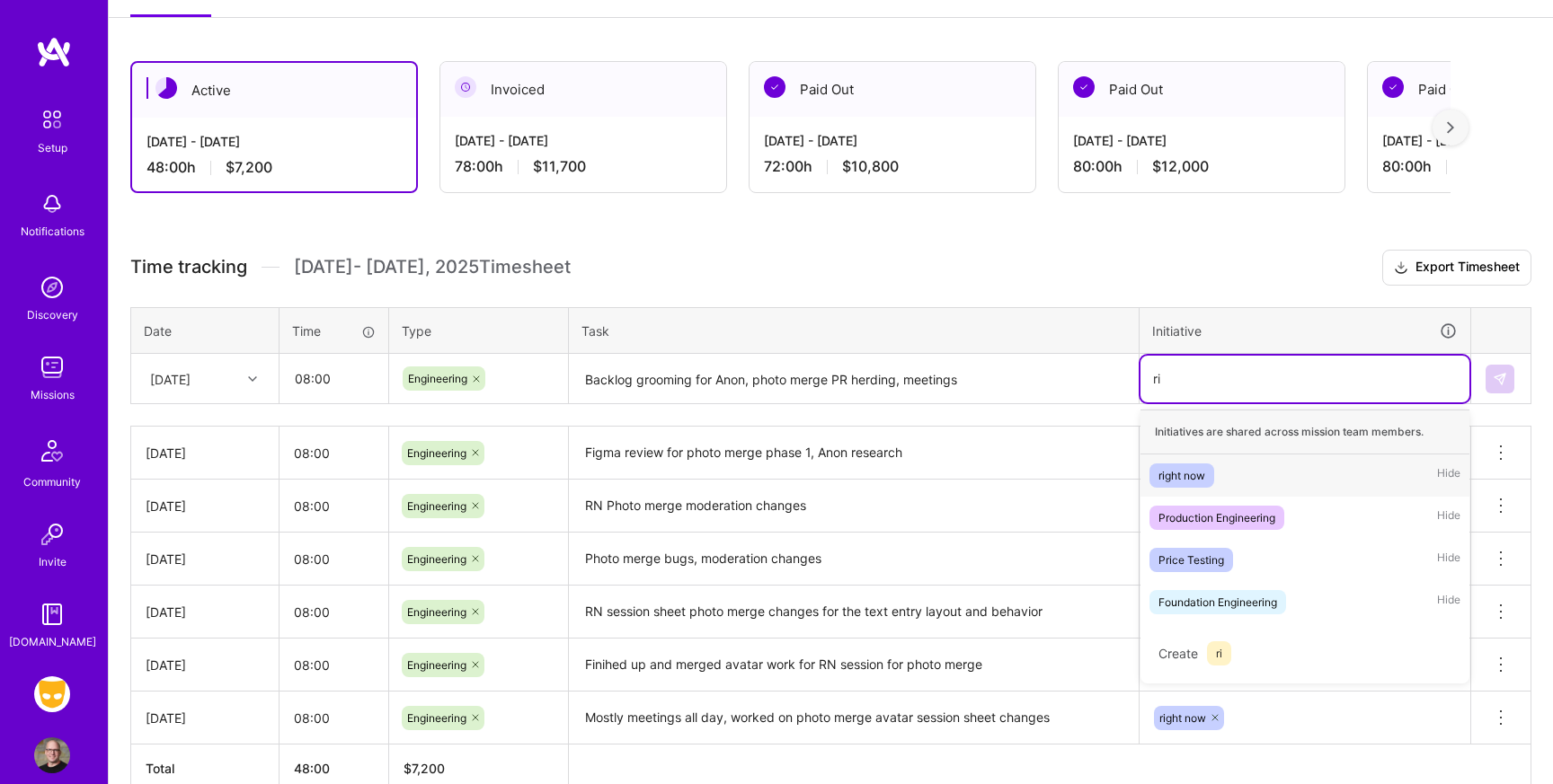
click at [1192, 477] on div "right now" at bounding box center [1181, 475] width 46 height 19
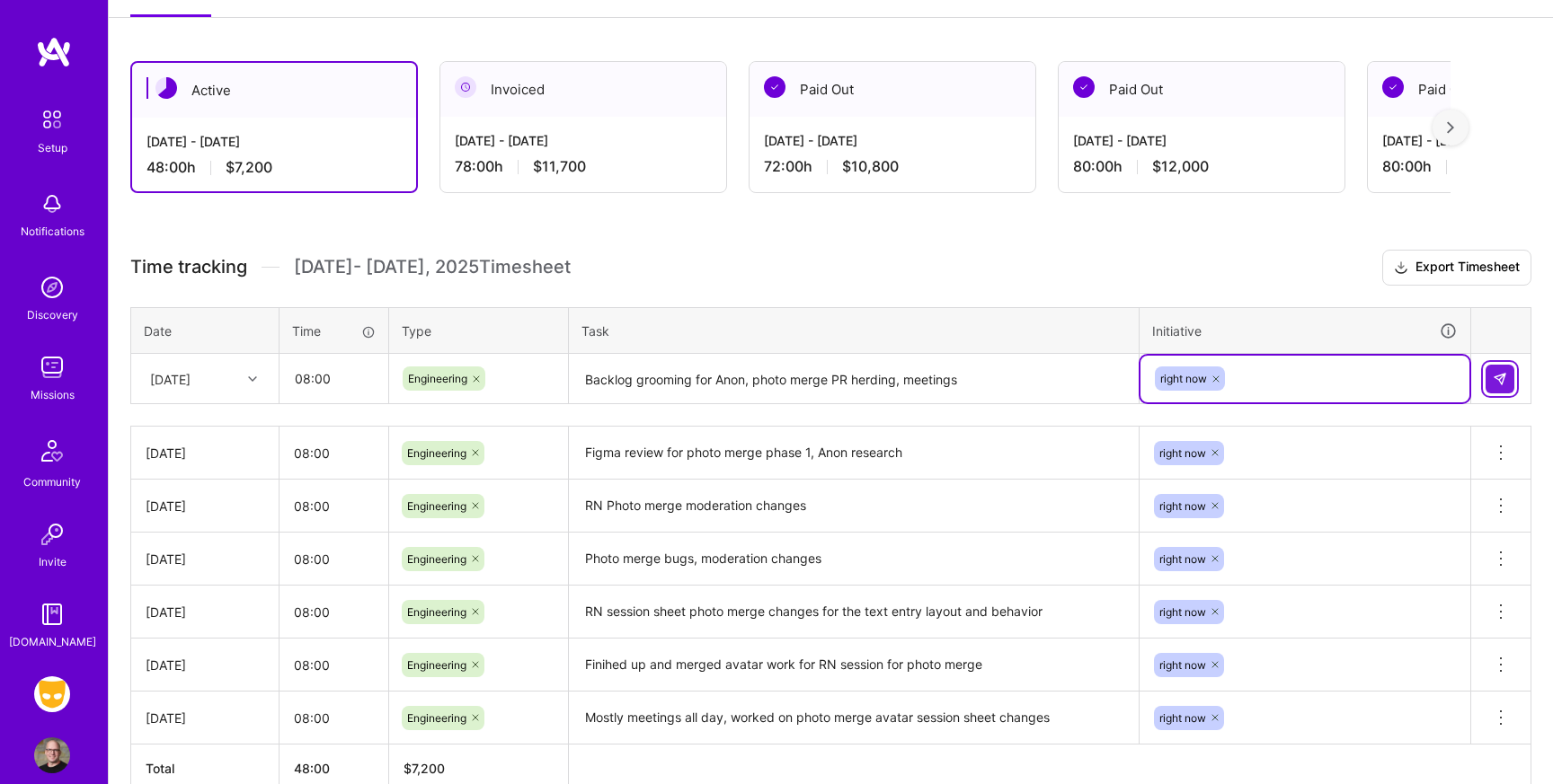
click at [1508, 375] on button at bounding box center [1499, 379] width 29 height 29
